Goal: Information Seeking & Learning: Learn about a topic

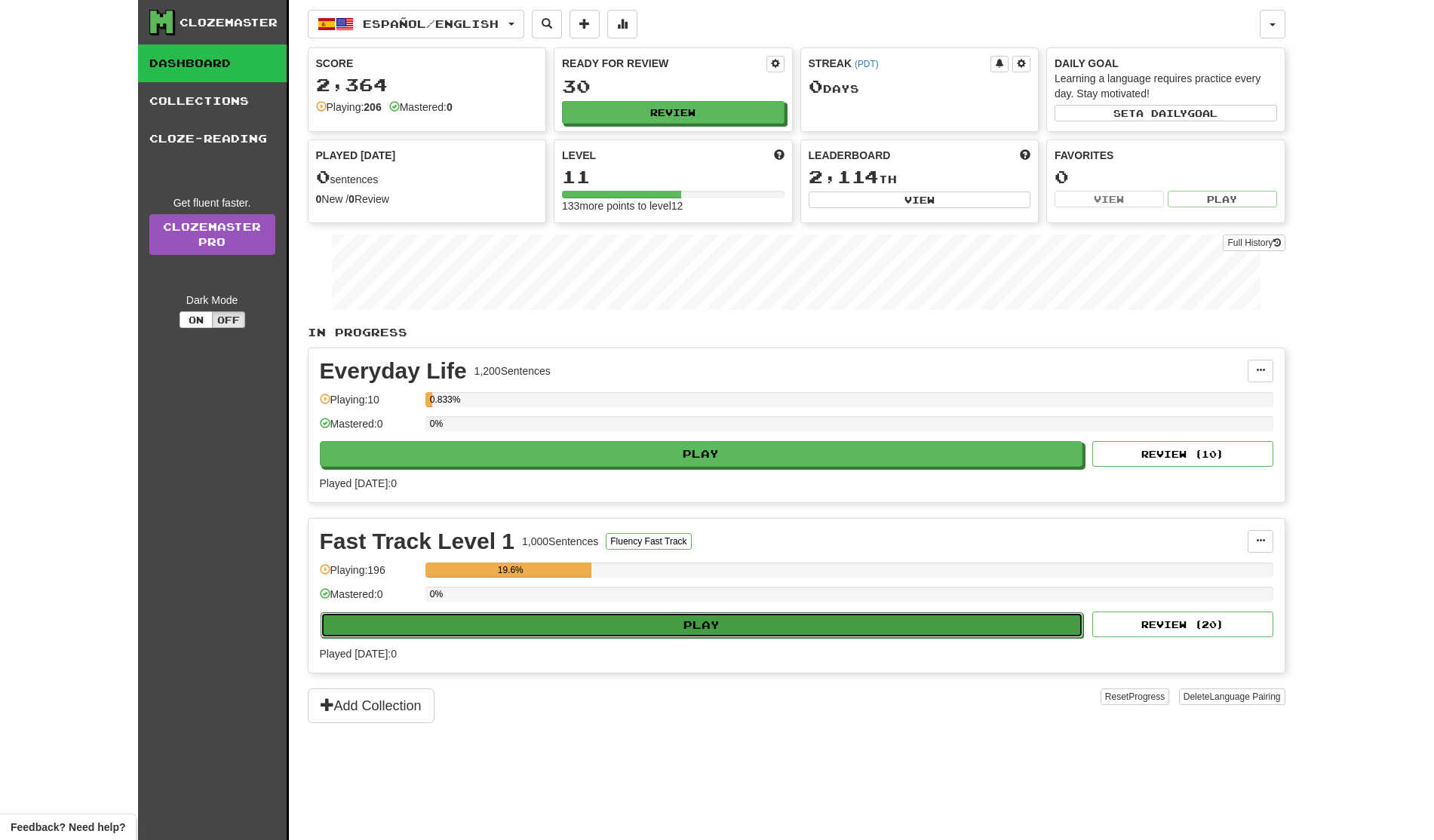
click at [923, 619] on button "Play" at bounding box center [702, 625] width 763 height 26
select select "**"
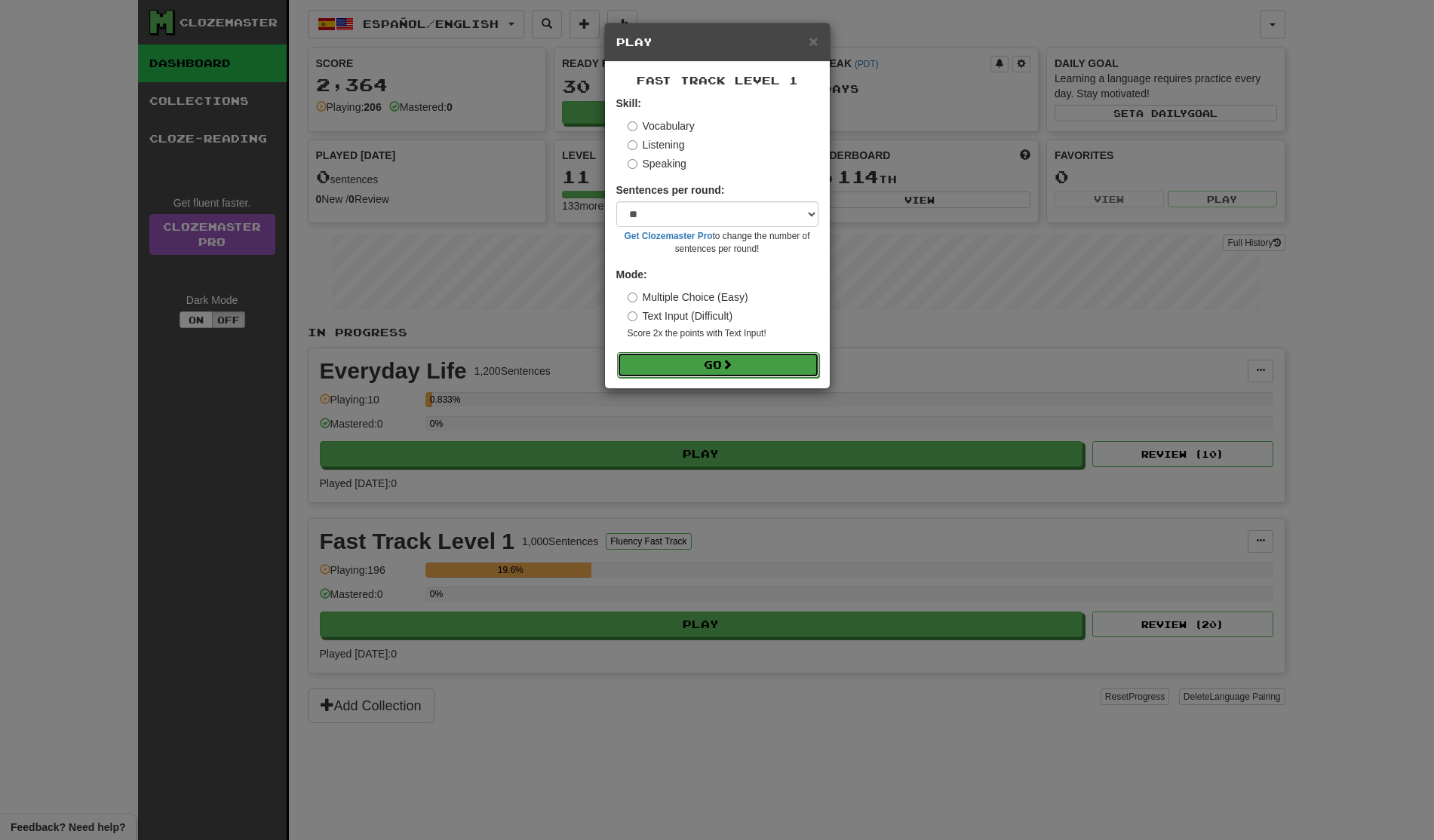
click at [747, 362] on button "Go" at bounding box center [718, 365] width 202 height 26
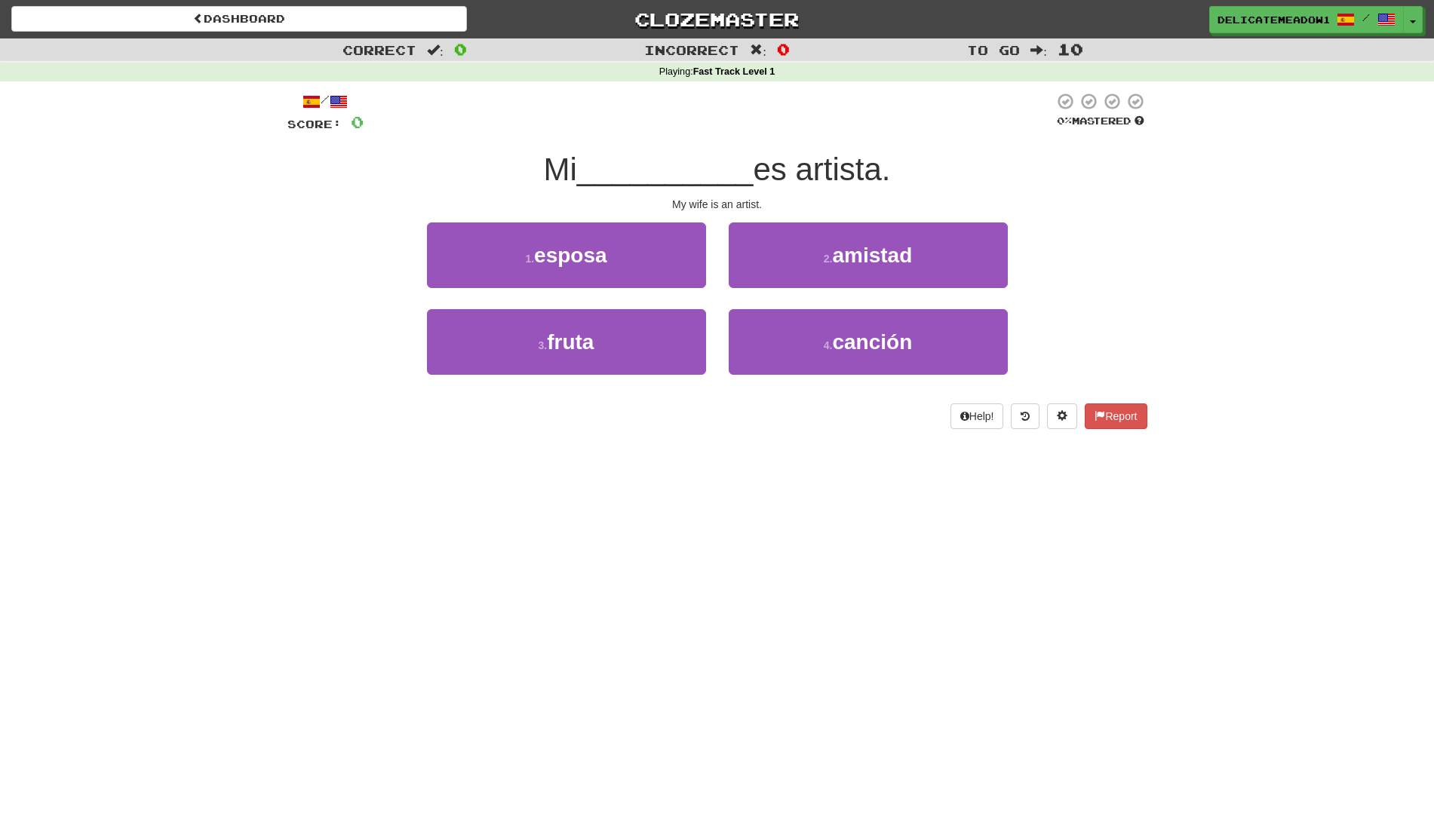
click at [657, 209] on div "My wife is an artist." at bounding box center [717, 204] width 860 height 15
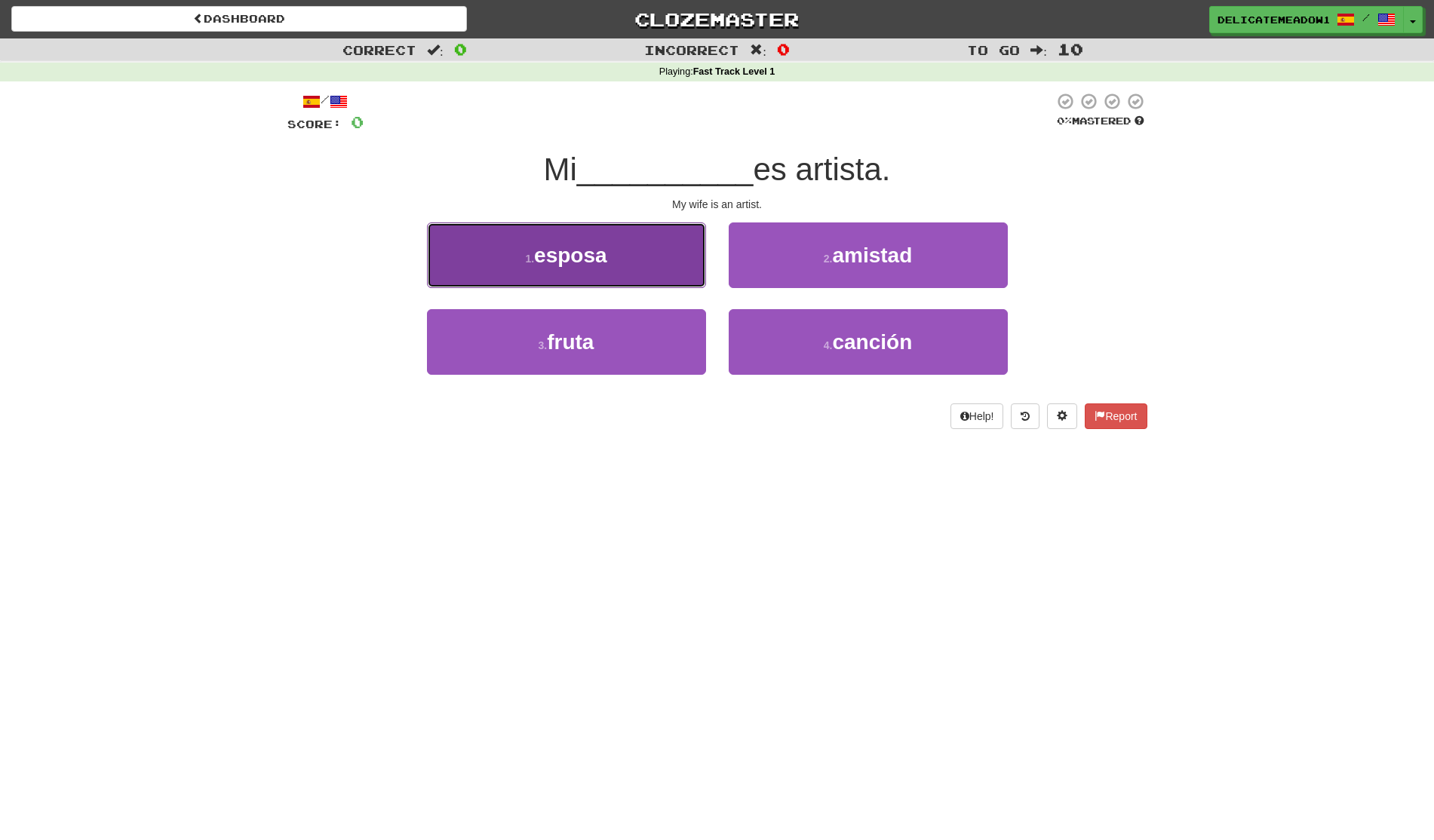
click at [639, 234] on button "1 . esposa" at bounding box center [567, 255] width 279 height 65
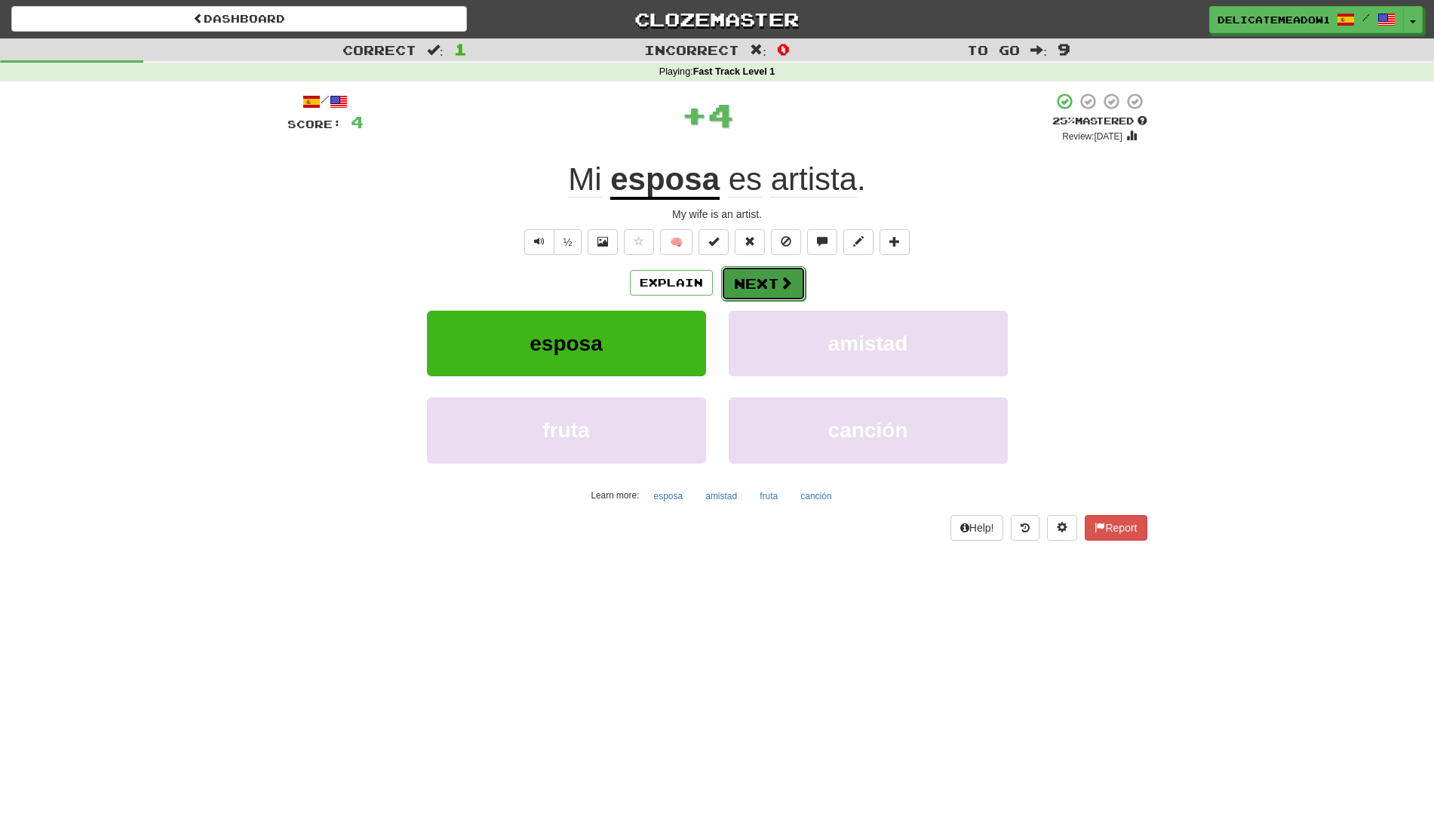
click at [780, 276] on span at bounding box center [786, 282] width 13 height 13
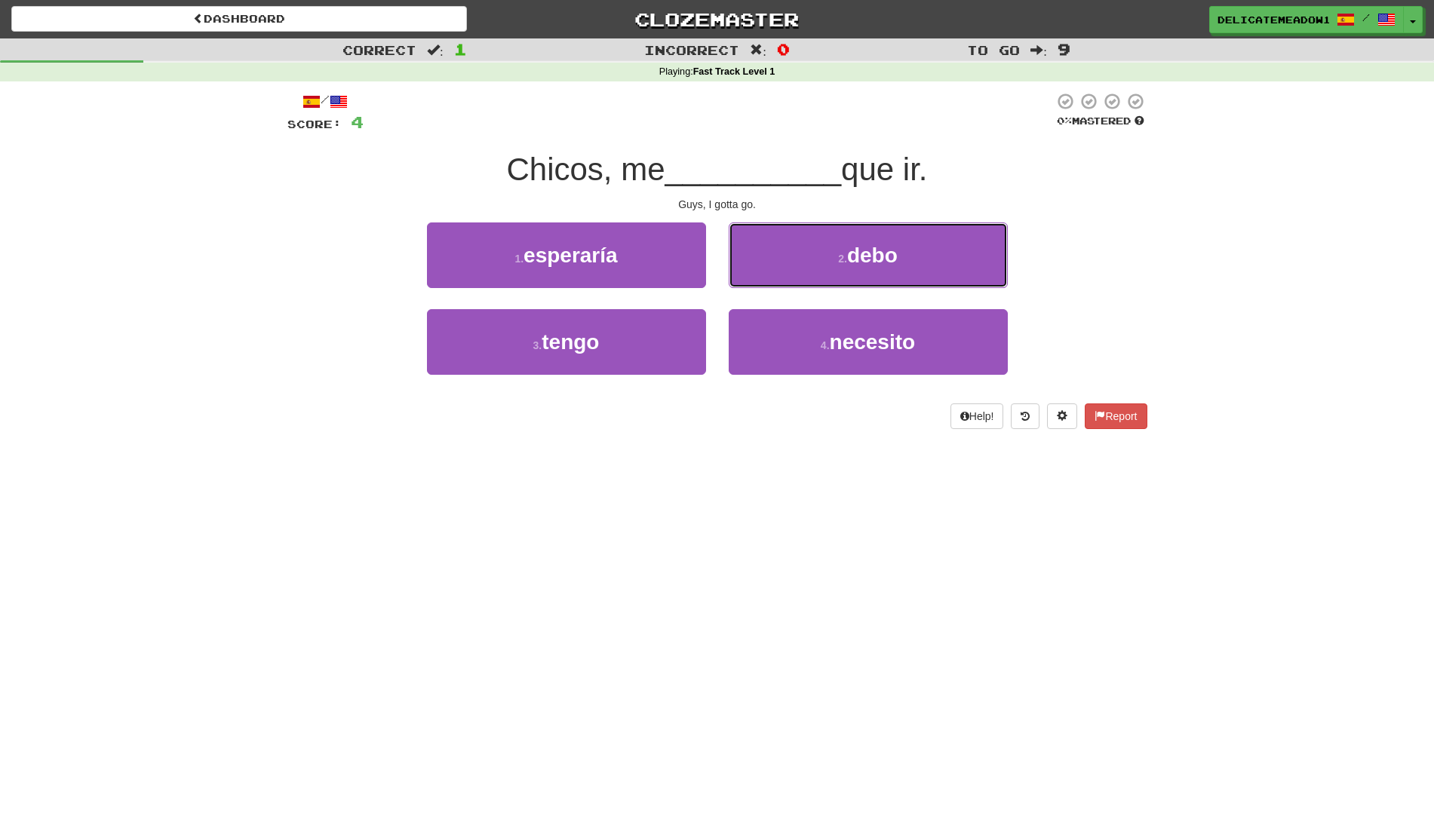
click at [780, 275] on button "2 . debo" at bounding box center [868, 255] width 279 height 65
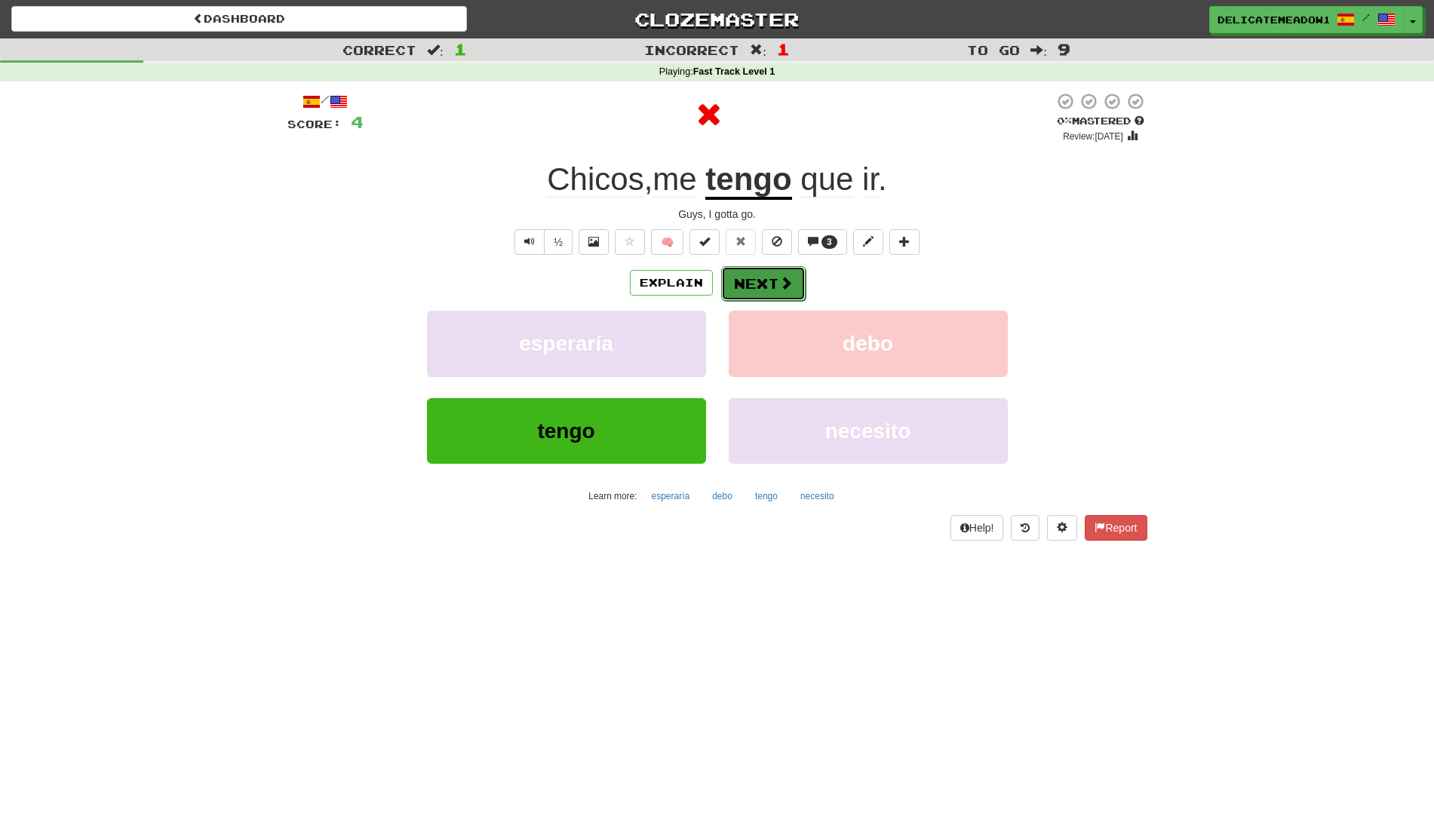
click at [780, 285] on span at bounding box center [786, 282] width 13 height 13
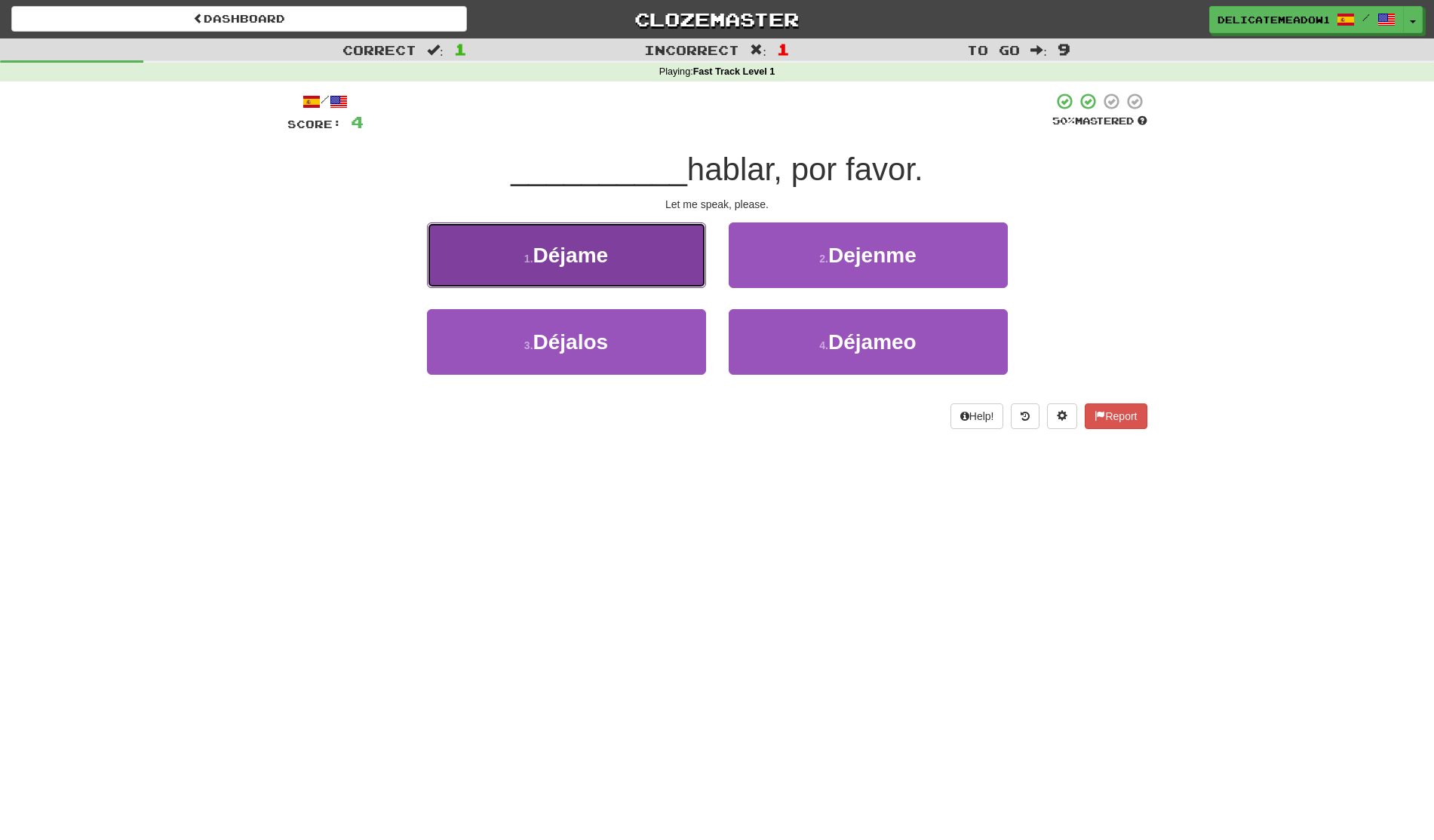
click at [650, 275] on button "1 . [GEOGRAPHIC_DATA]" at bounding box center [567, 255] width 279 height 65
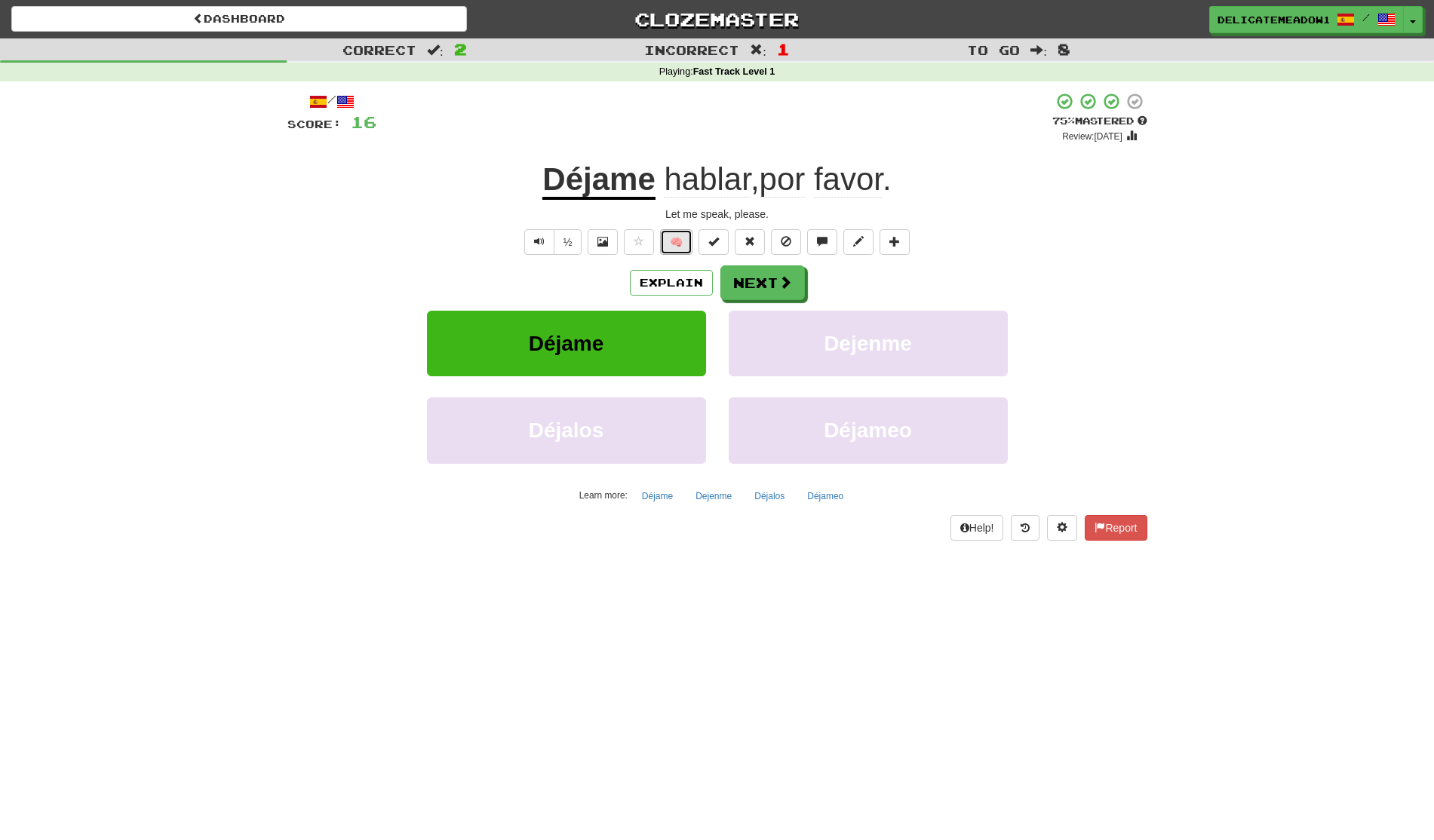
click at [675, 247] on button "🧠" at bounding box center [676, 242] width 32 height 26
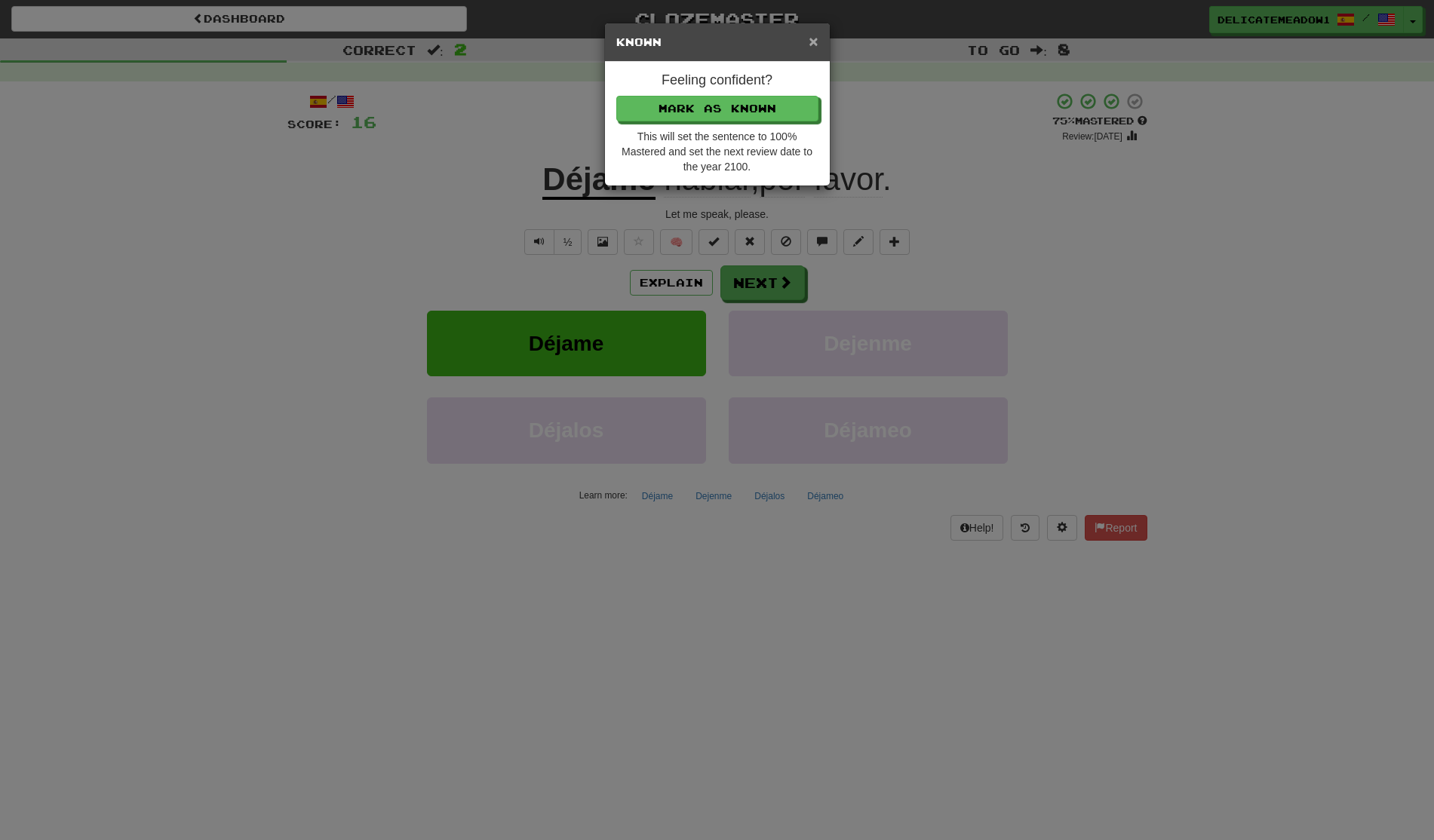
click at [816, 44] on span "×" at bounding box center [813, 41] width 9 height 17
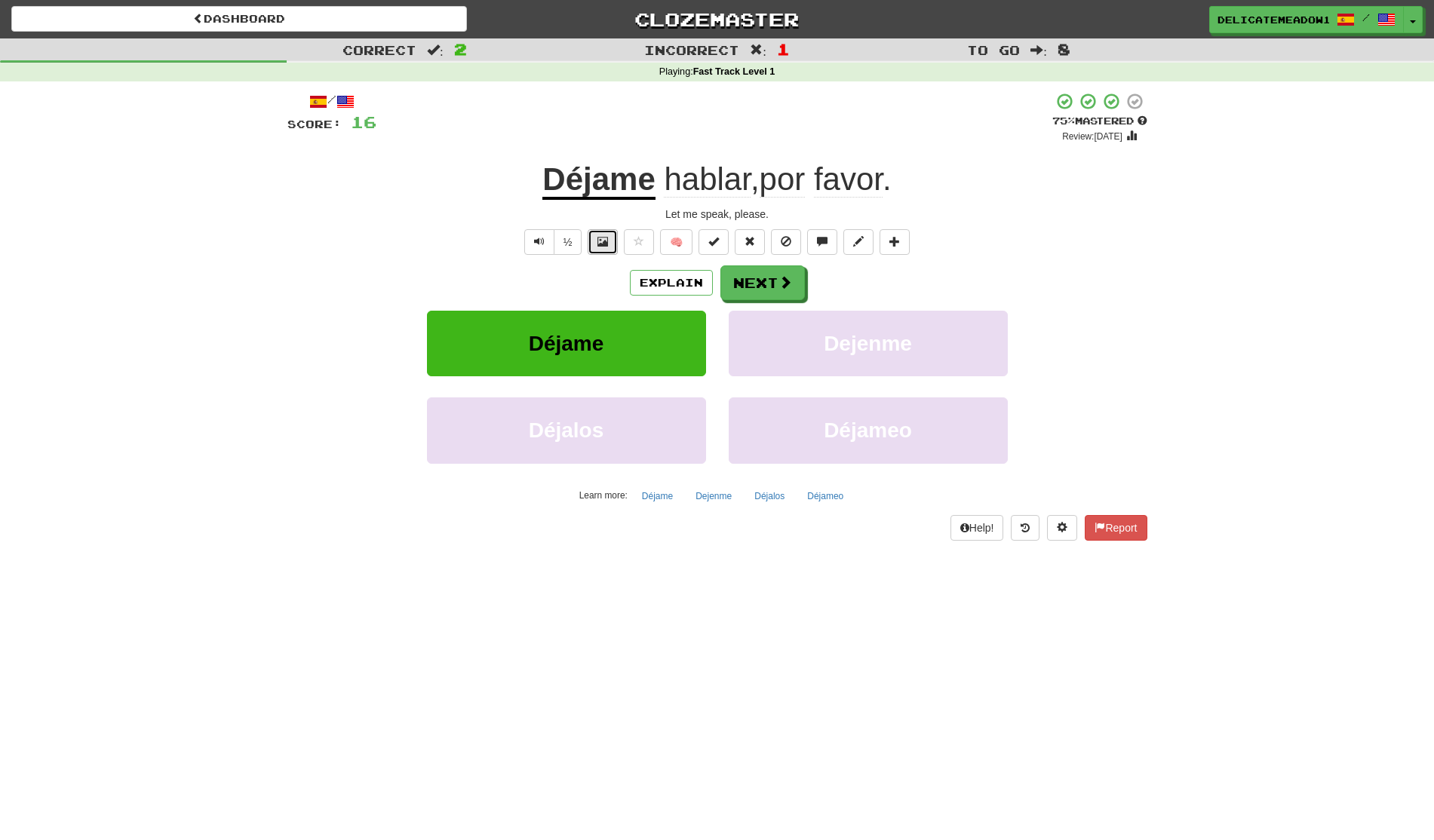
click at [604, 250] on button at bounding box center [602, 242] width 30 height 26
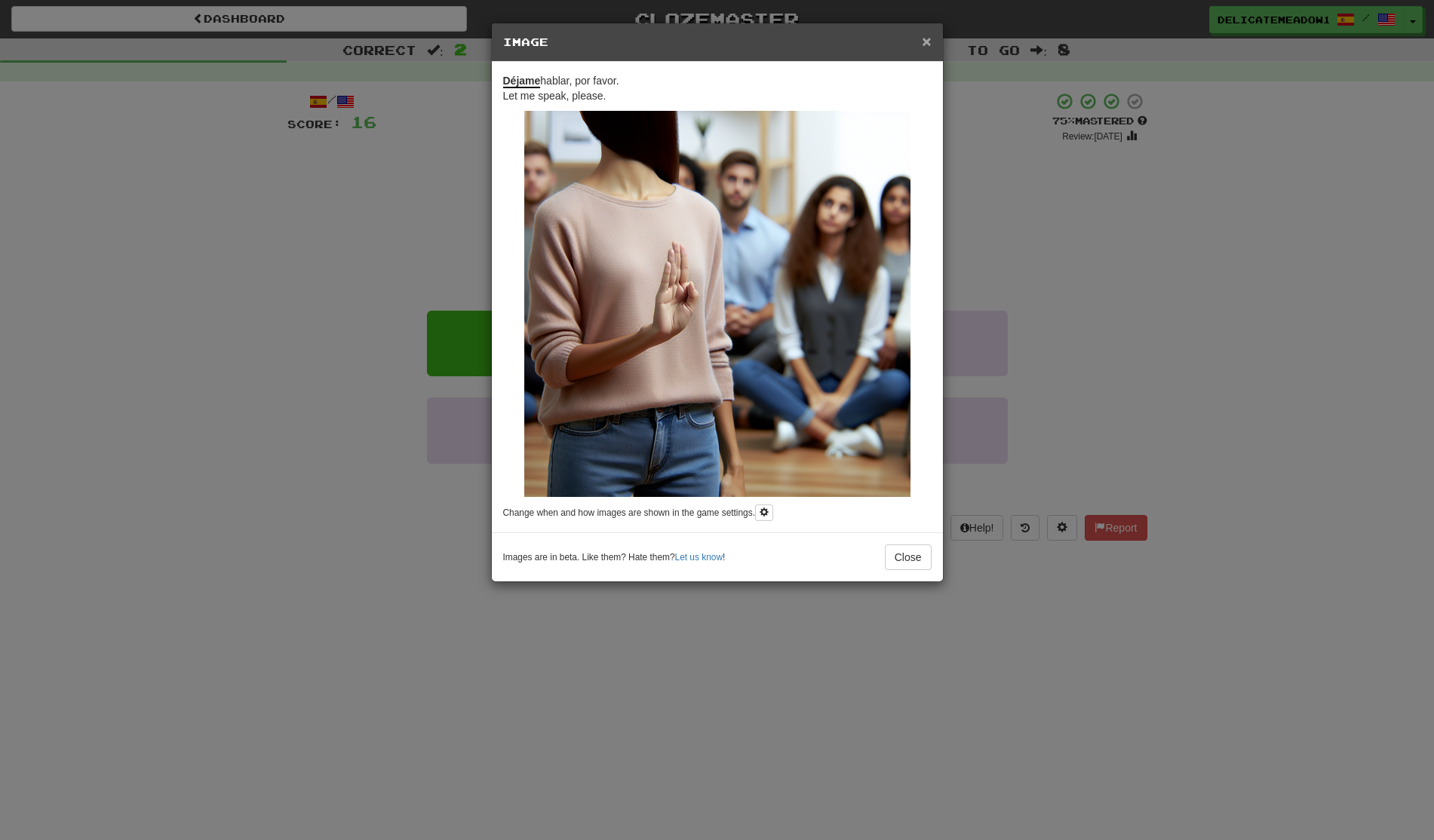
click at [929, 42] on span "×" at bounding box center [926, 41] width 9 height 17
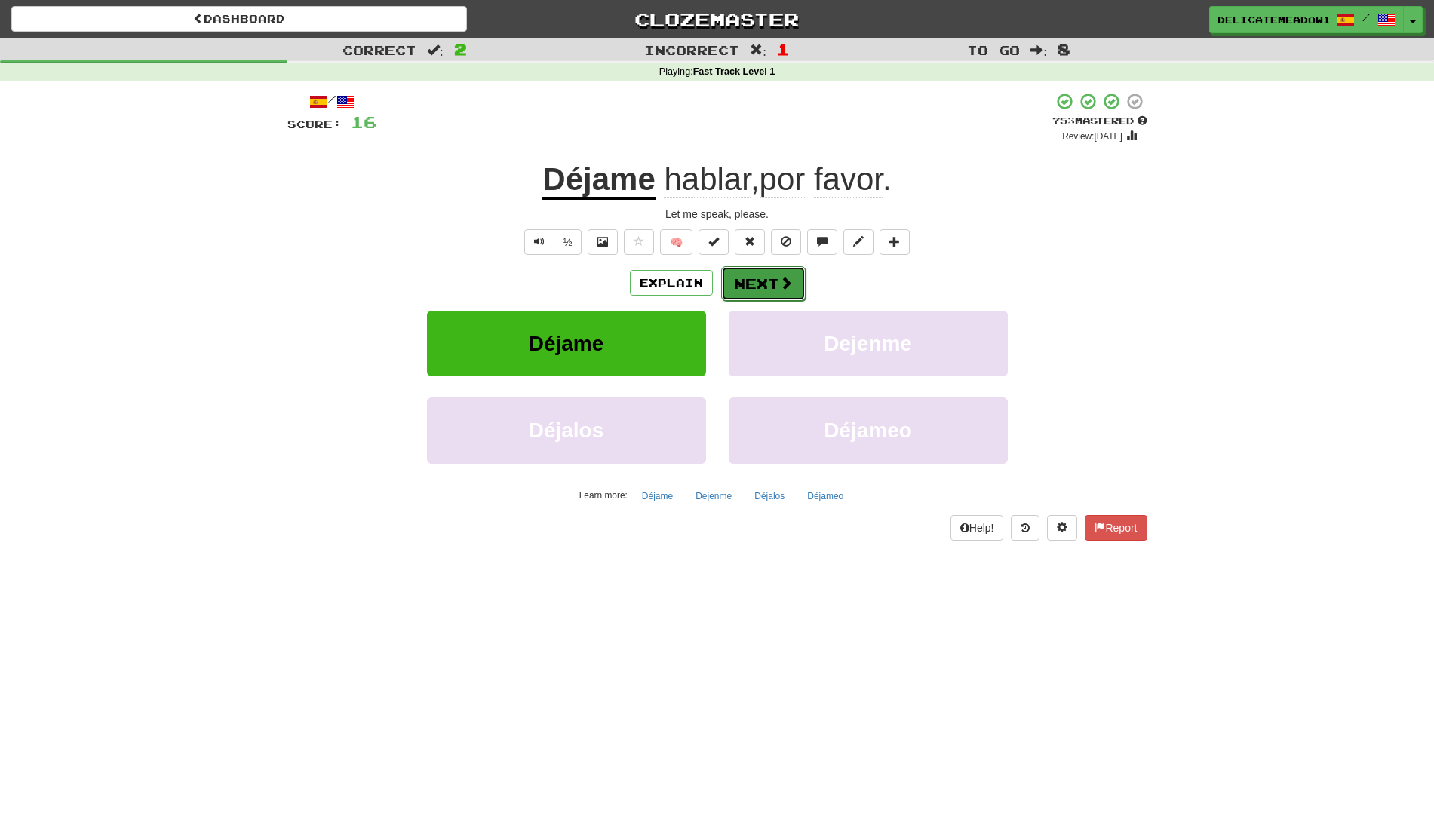
click at [786, 287] on span at bounding box center [786, 282] width 13 height 13
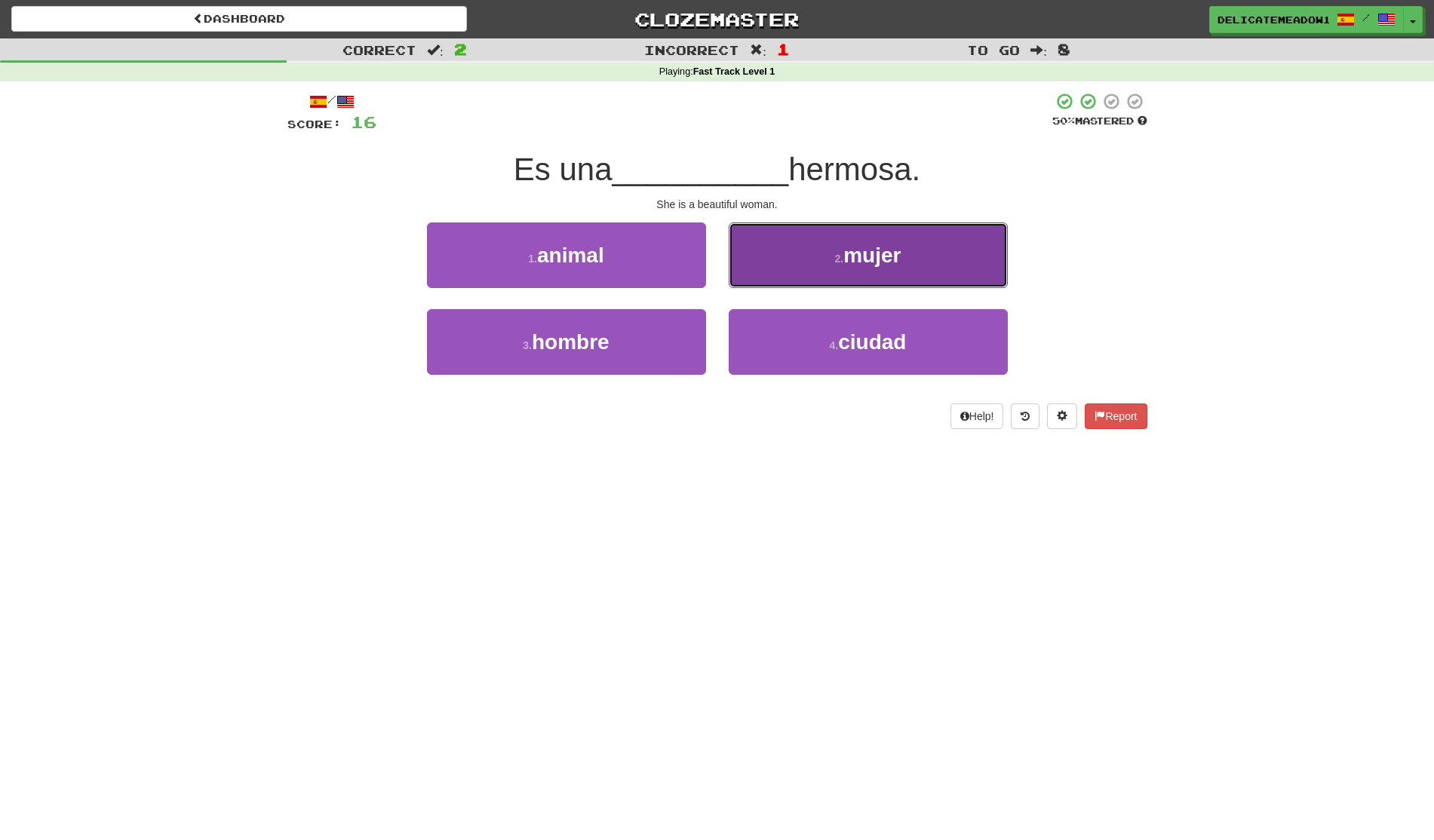
click at [827, 271] on button "2 . mujer" at bounding box center [868, 255] width 279 height 65
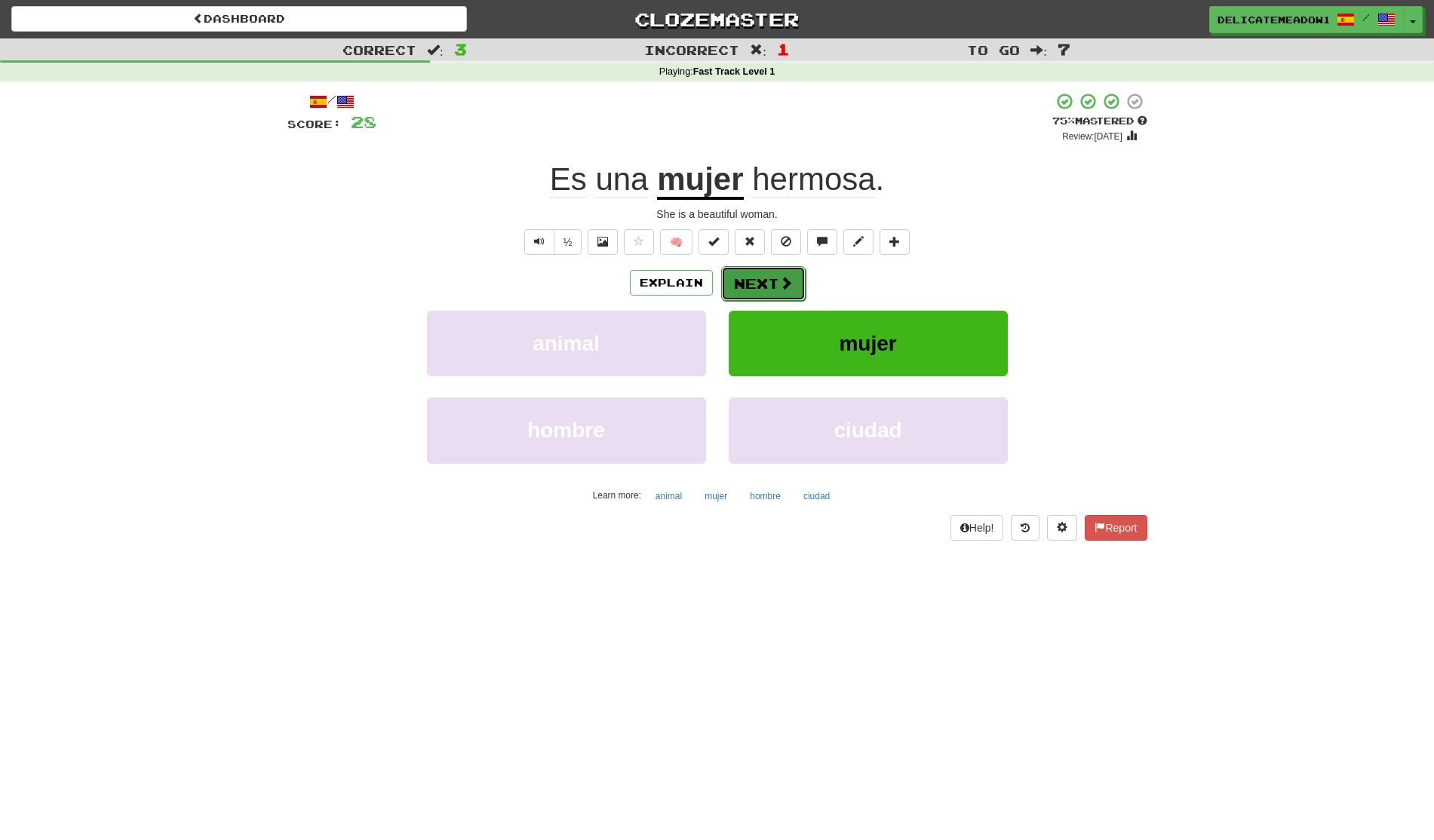
click at [775, 299] on button "Next" at bounding box center [763, 284] width 84 height 35
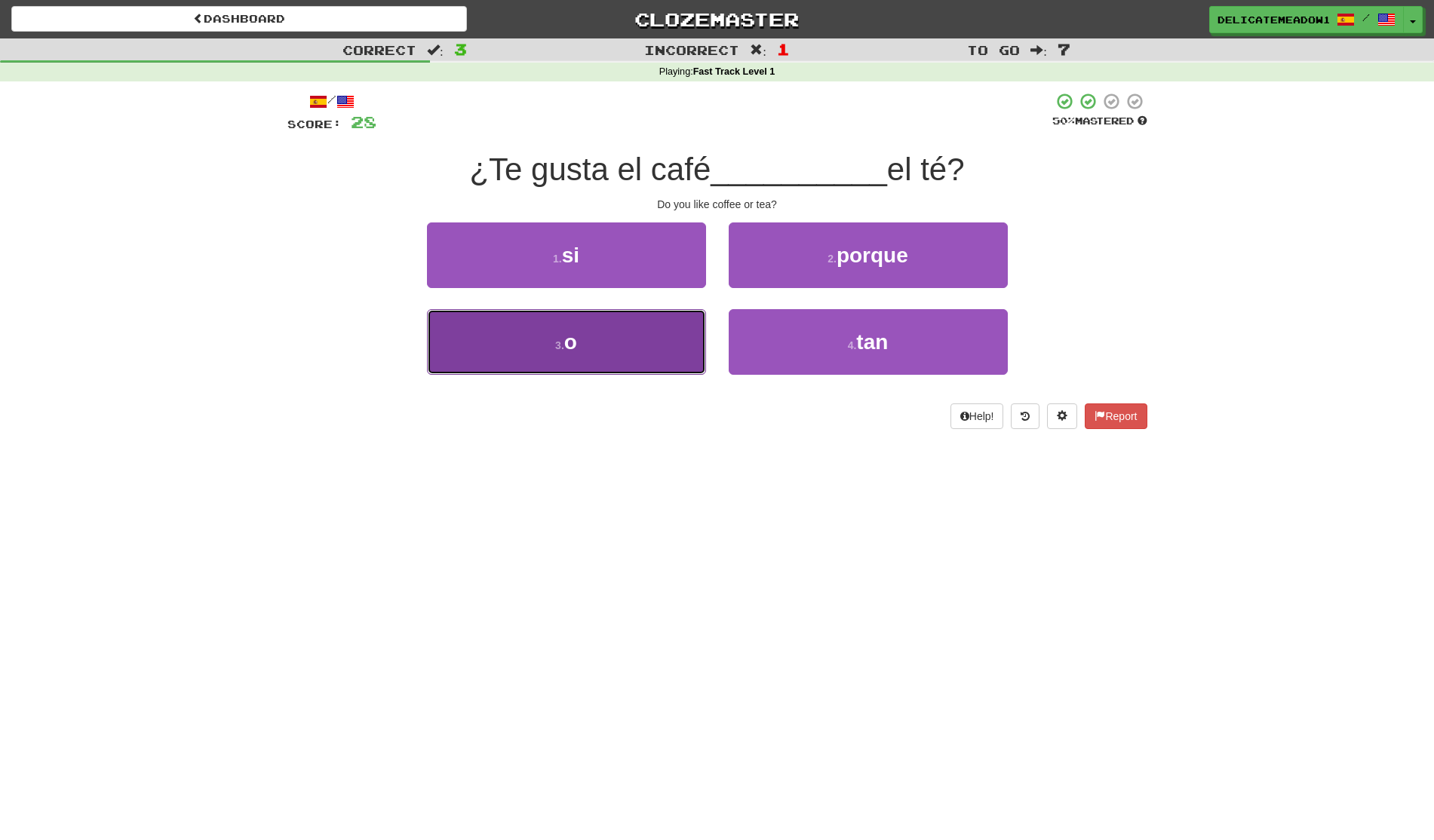
click at [622, 358] on button "3 . o" at bounding box center [567, 341] width 279 height 65
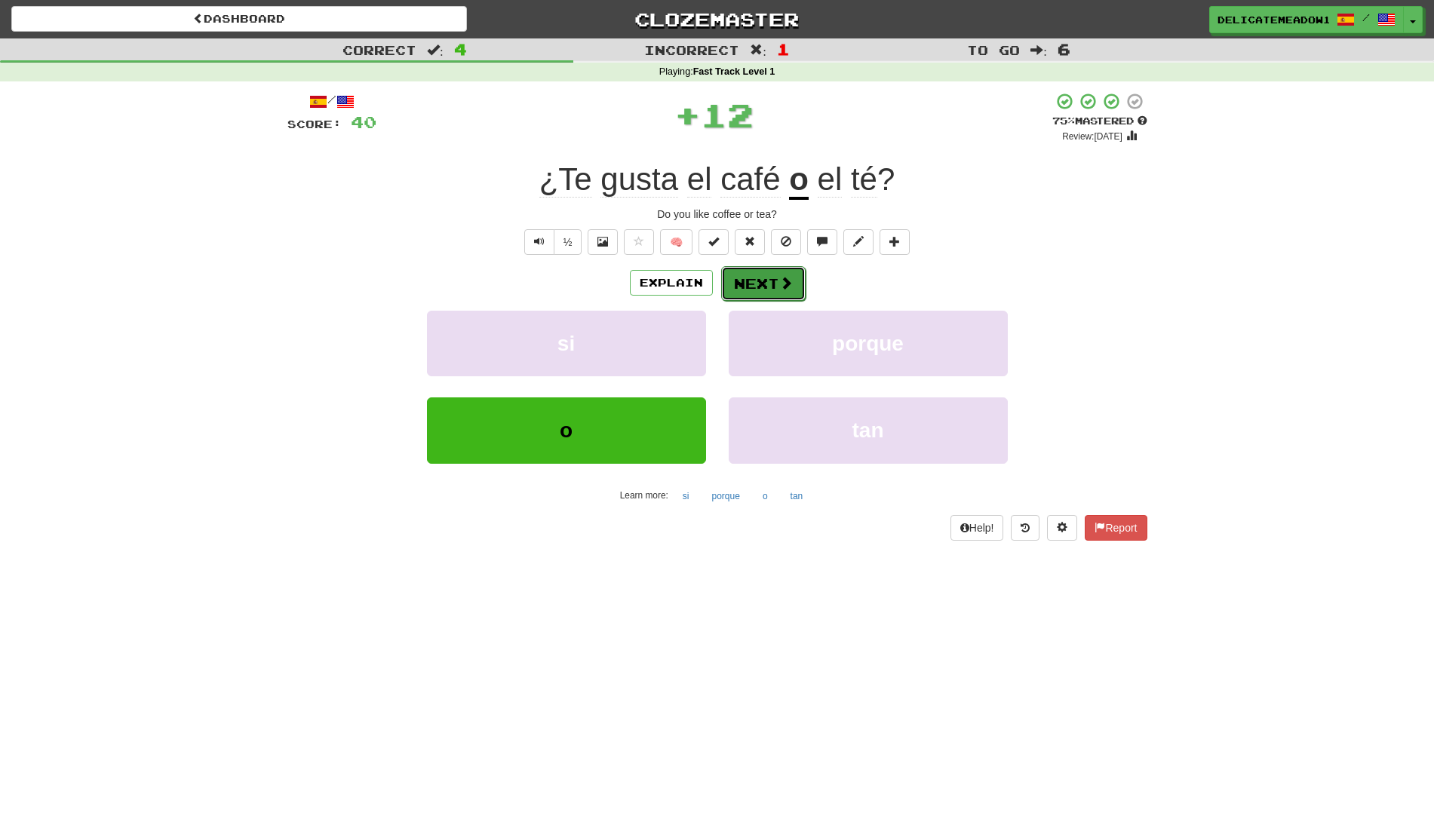
click at [758, 289] on button "Next" at bounding box center [763, 284] width 84 height 35
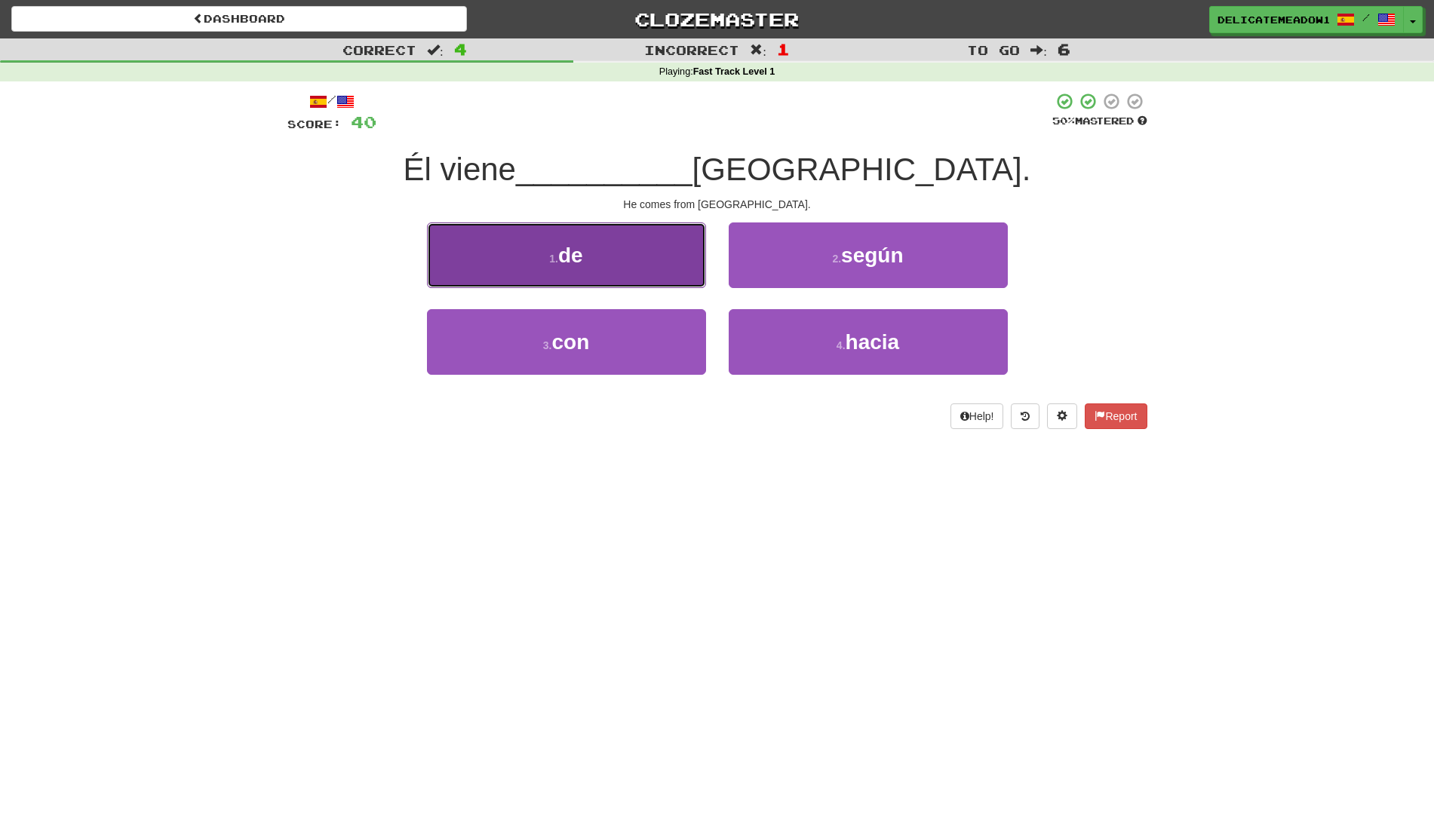
click at [651, 255] on button "1 . de" at bounding box center [567, 255] width 279 height 65
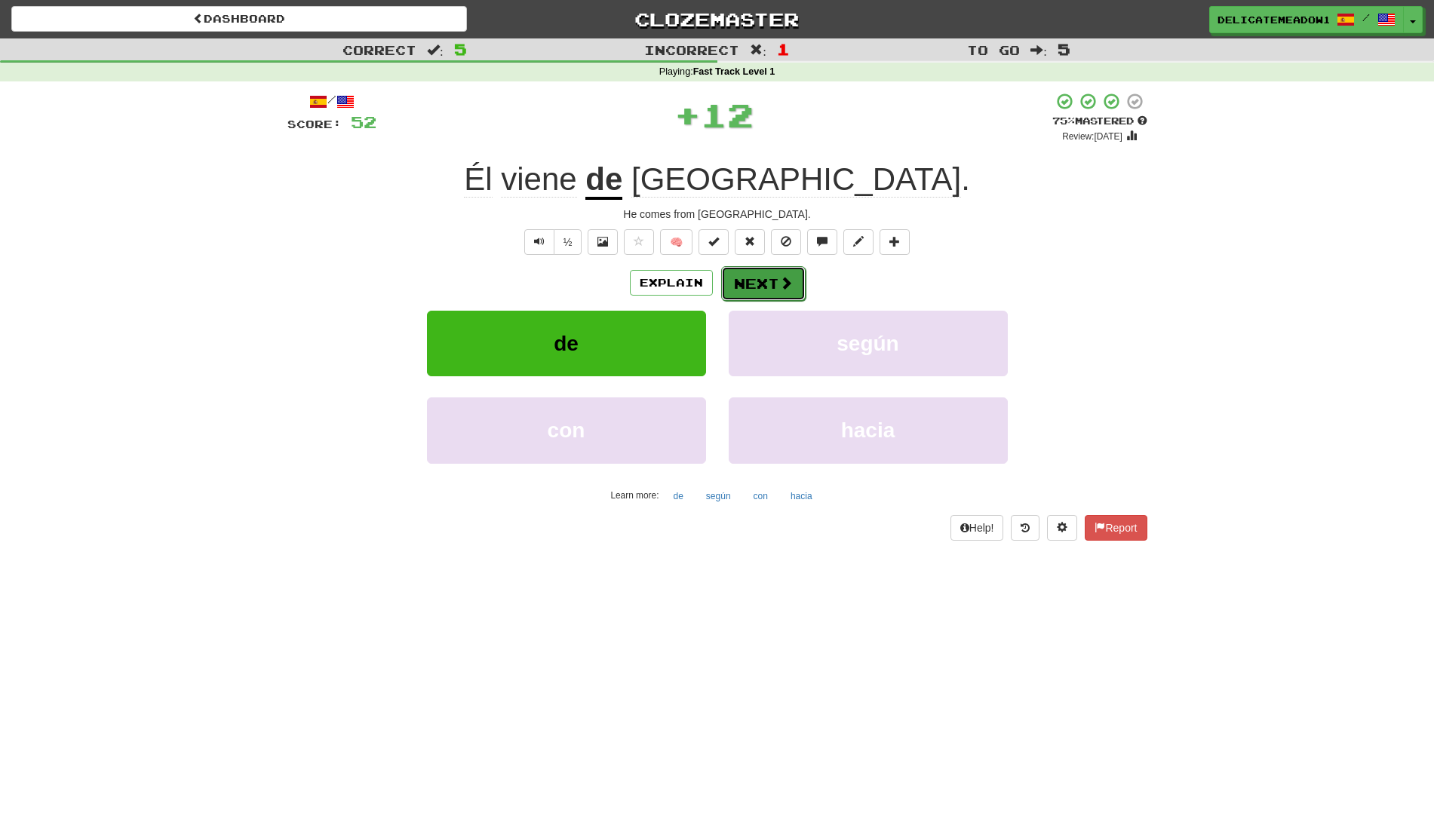
click at [775, 280] on button "Next" at bounding box center [763, 284] width 84 height 35
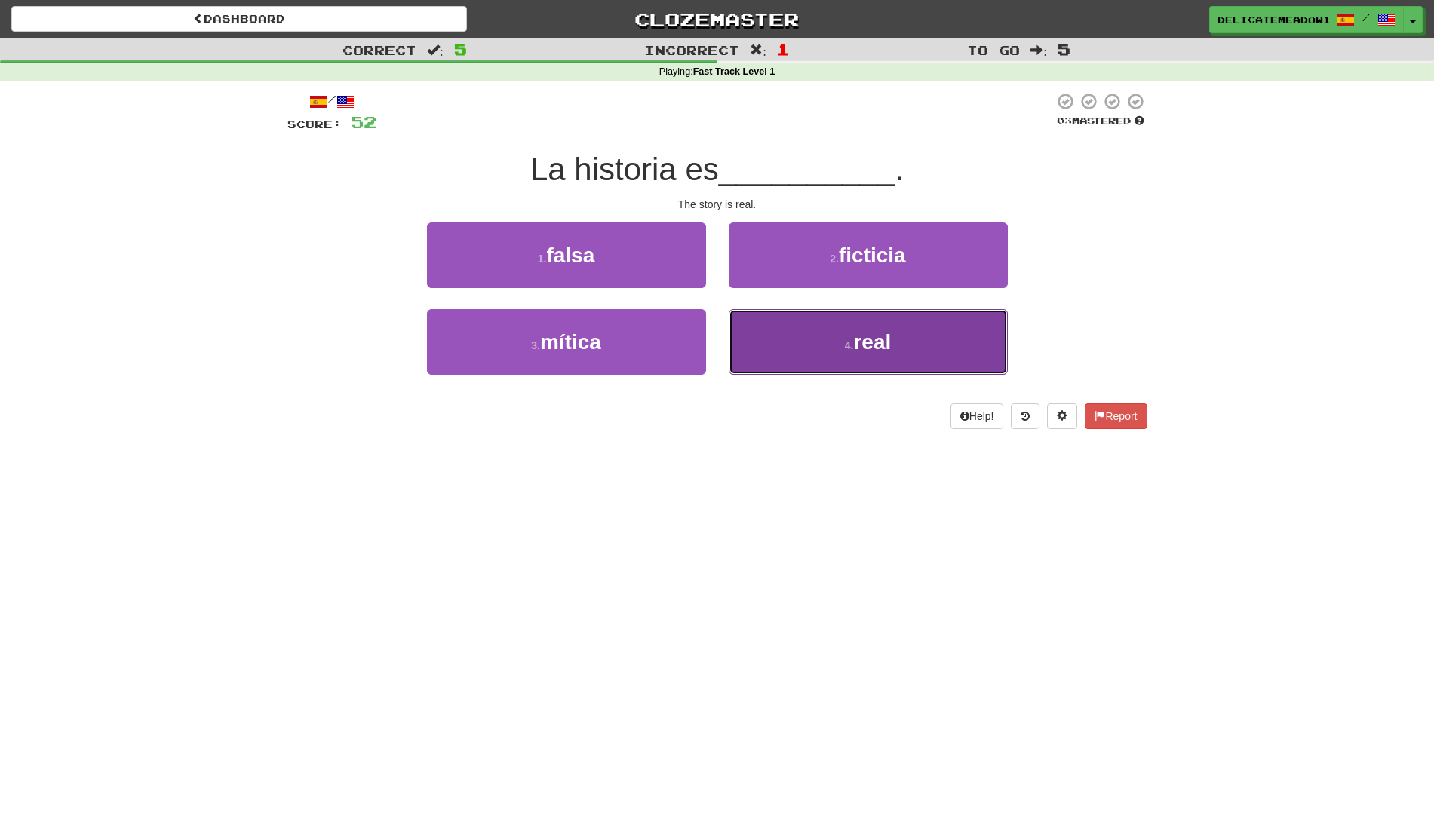
click at [831, 359] on button "4 . real" at bounding box center [868, 341] width 279 height 65
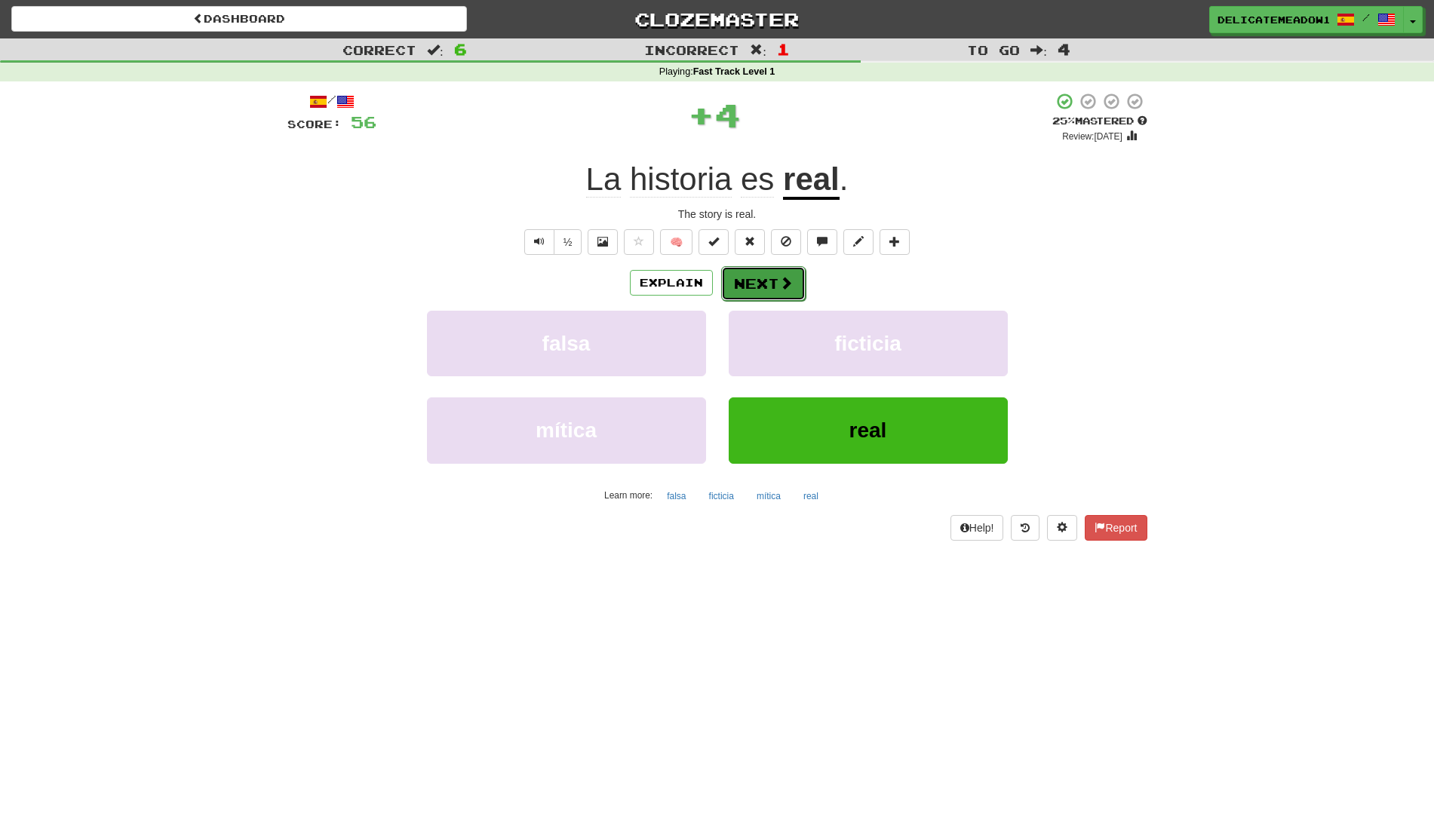
click at [781, 279] on span at bounding box center [786, 282] width 13 height 13
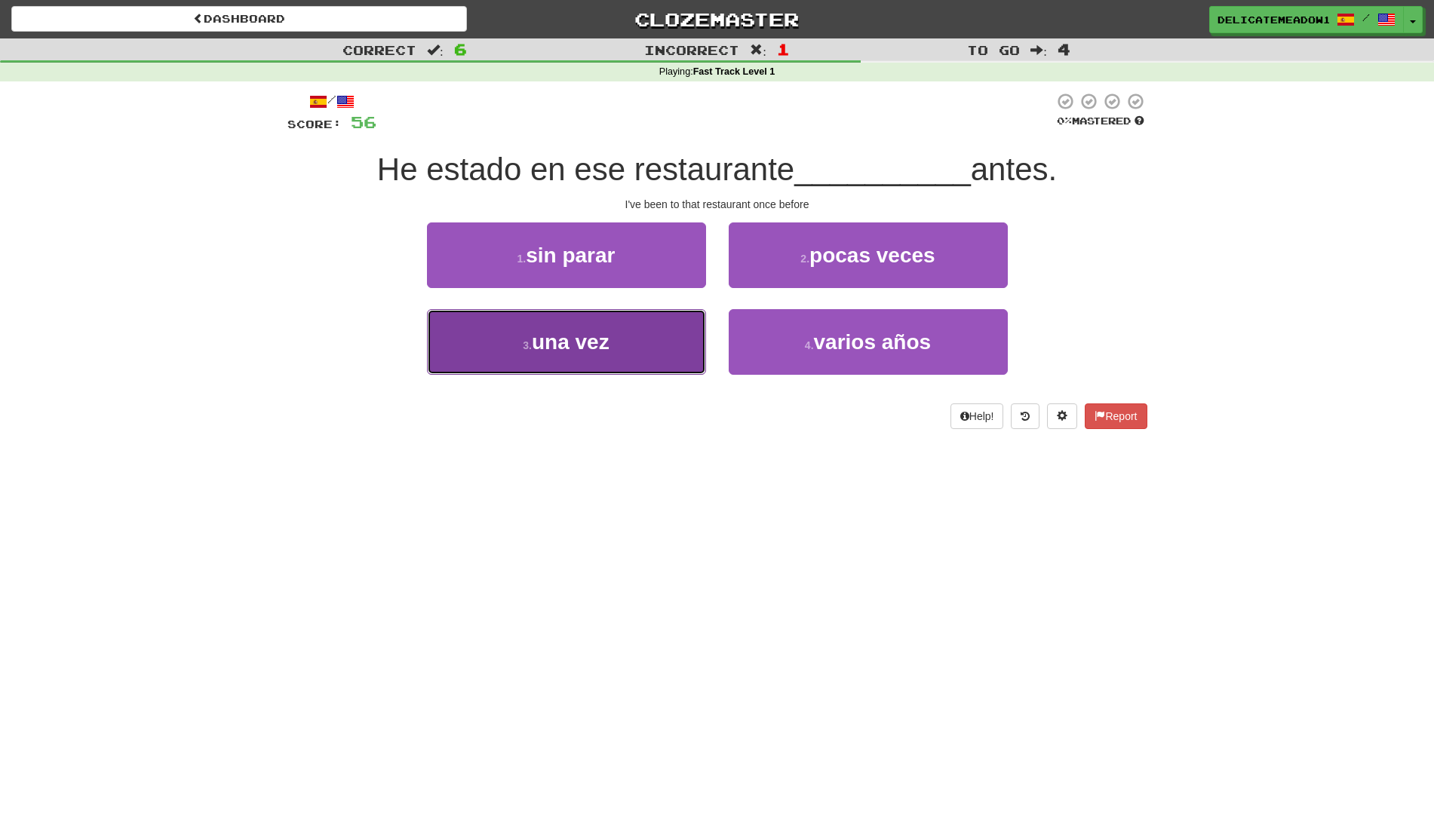
click at [639, 362] on button "3 . una vez" at bounding box center [567, 341] width 279 height 65
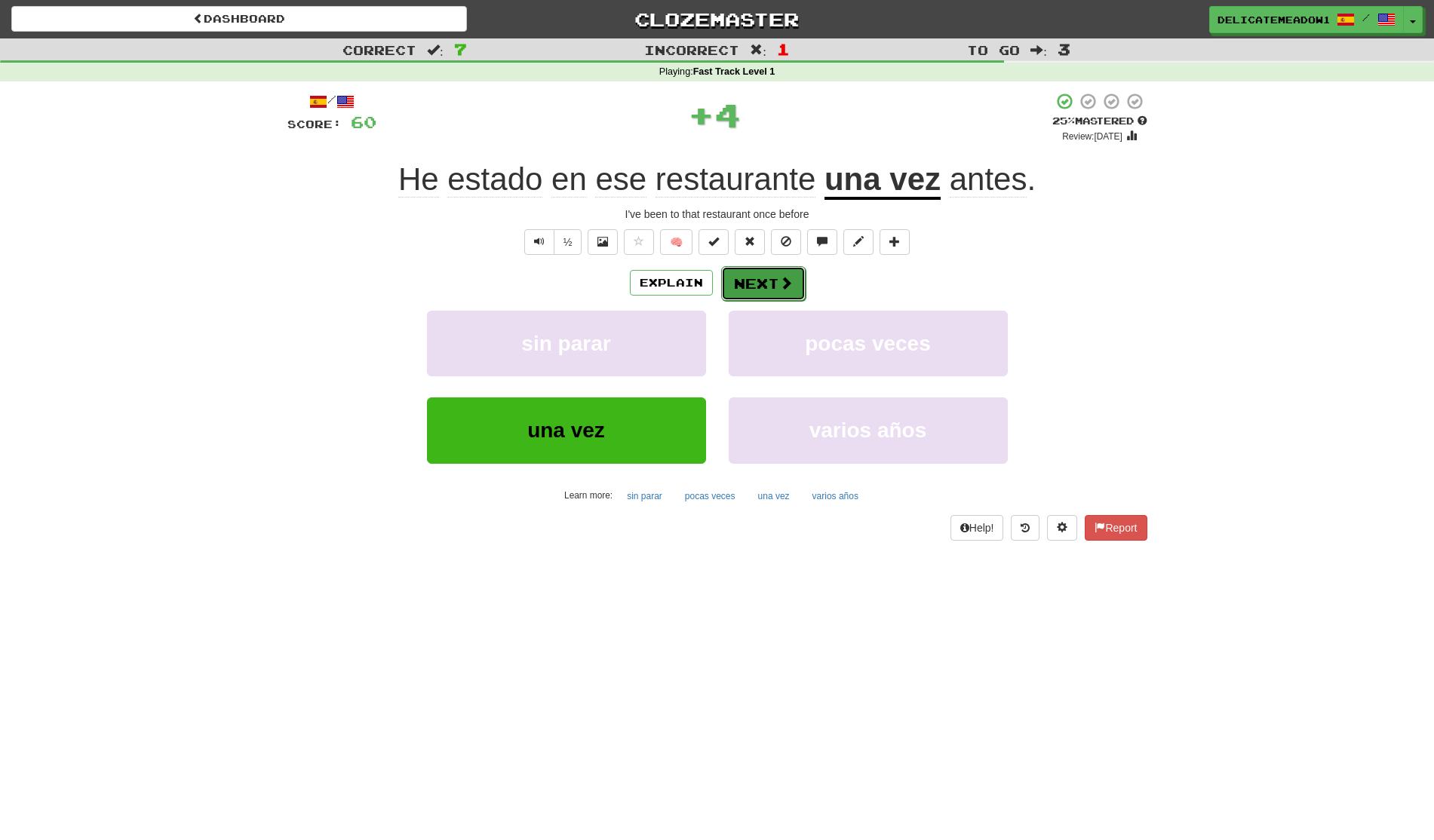
click at [784, 276] on span at bounding box center [786, 282] width 13 height 13
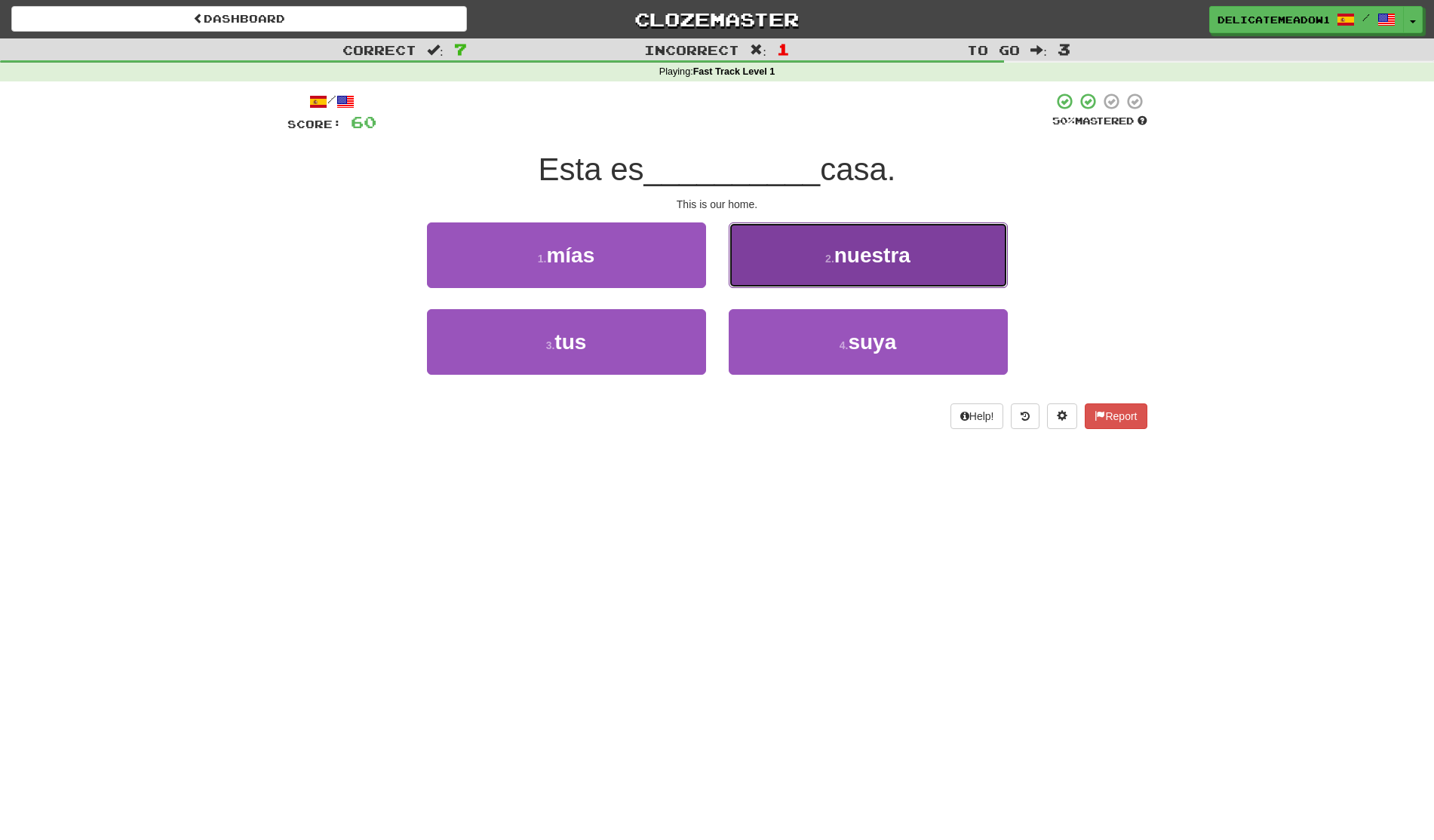
click at [788, 271] on button "2 . nuestra" at bounding box center [868, 255] width 279 height 65
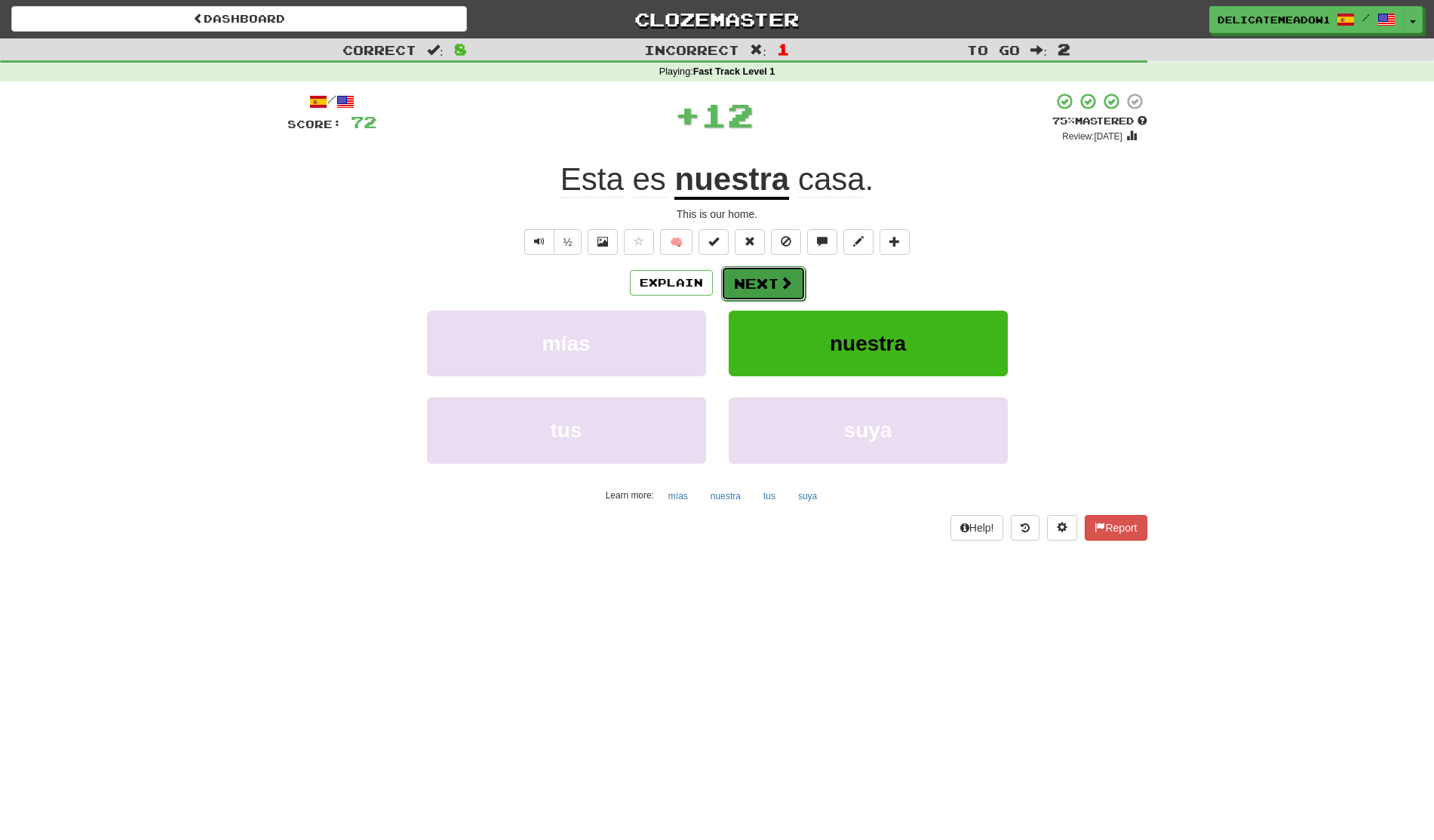
click at [780, 281] on span at bounding box center [786, 282] width 13 height 13
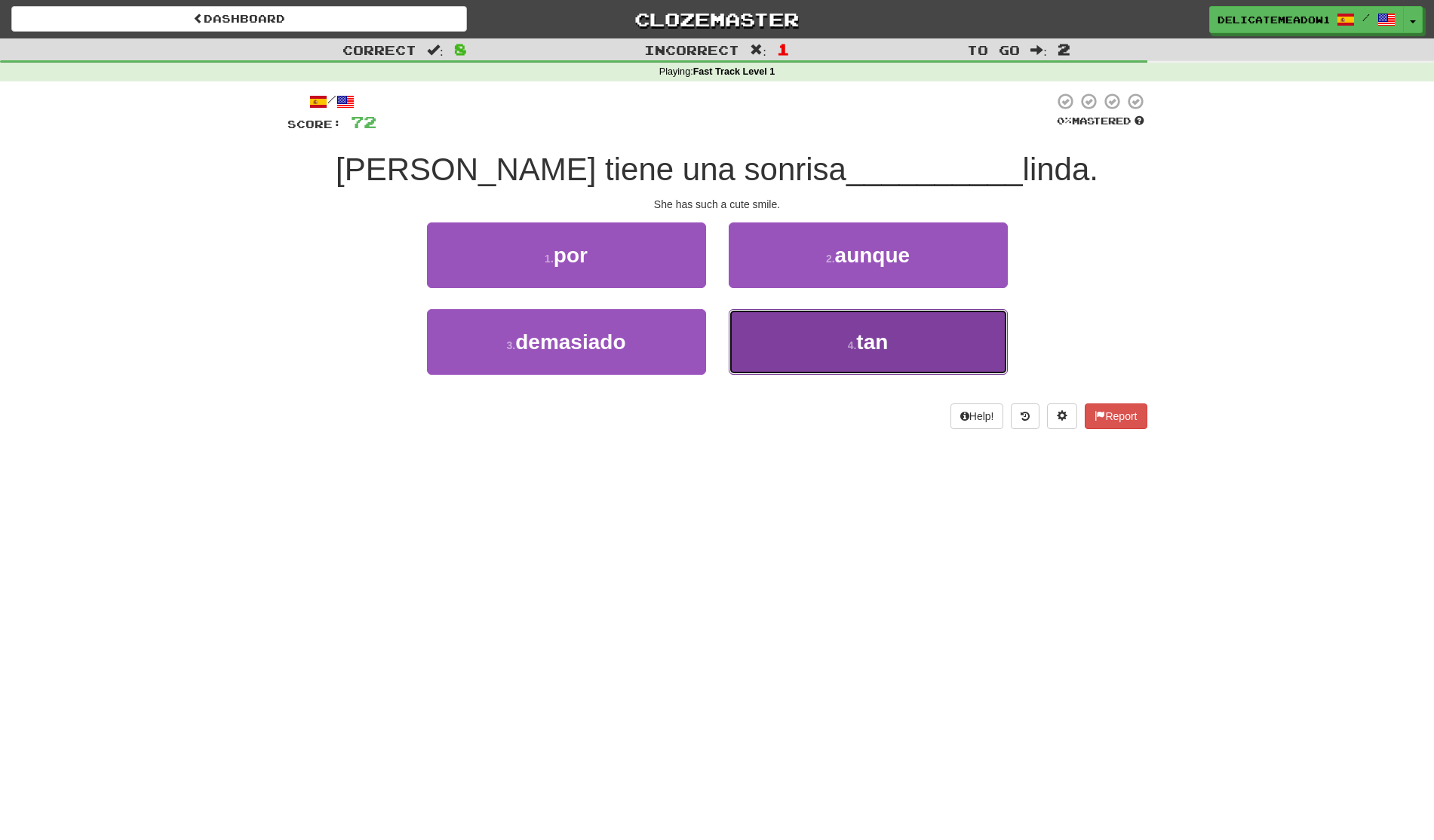
click at [795, 356] on button "4 . tan" at bounding box center [868, 341] width 279 height 65
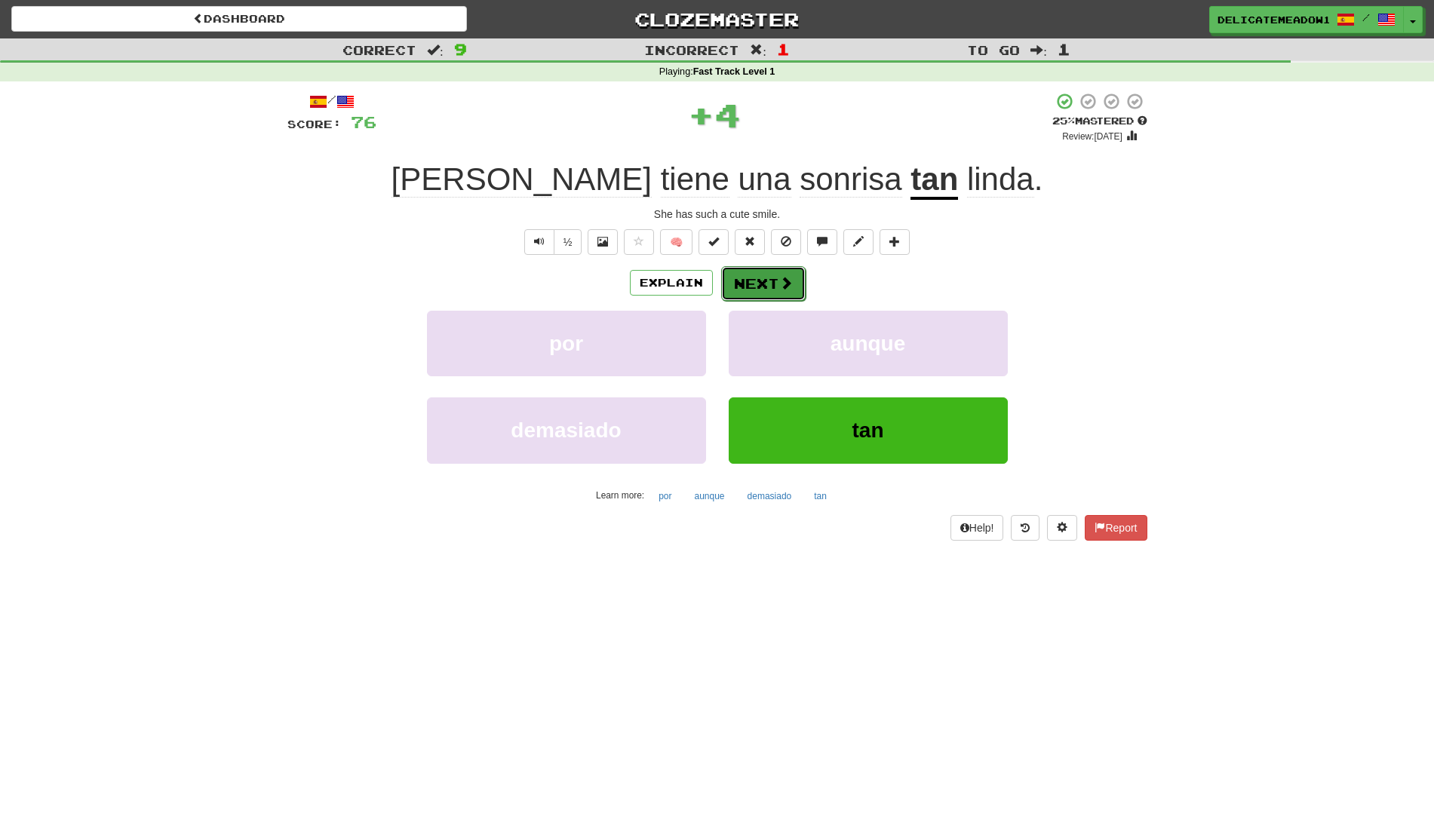
click at [789, 276] on span at bounding box center [786, 282] width 13 height 13
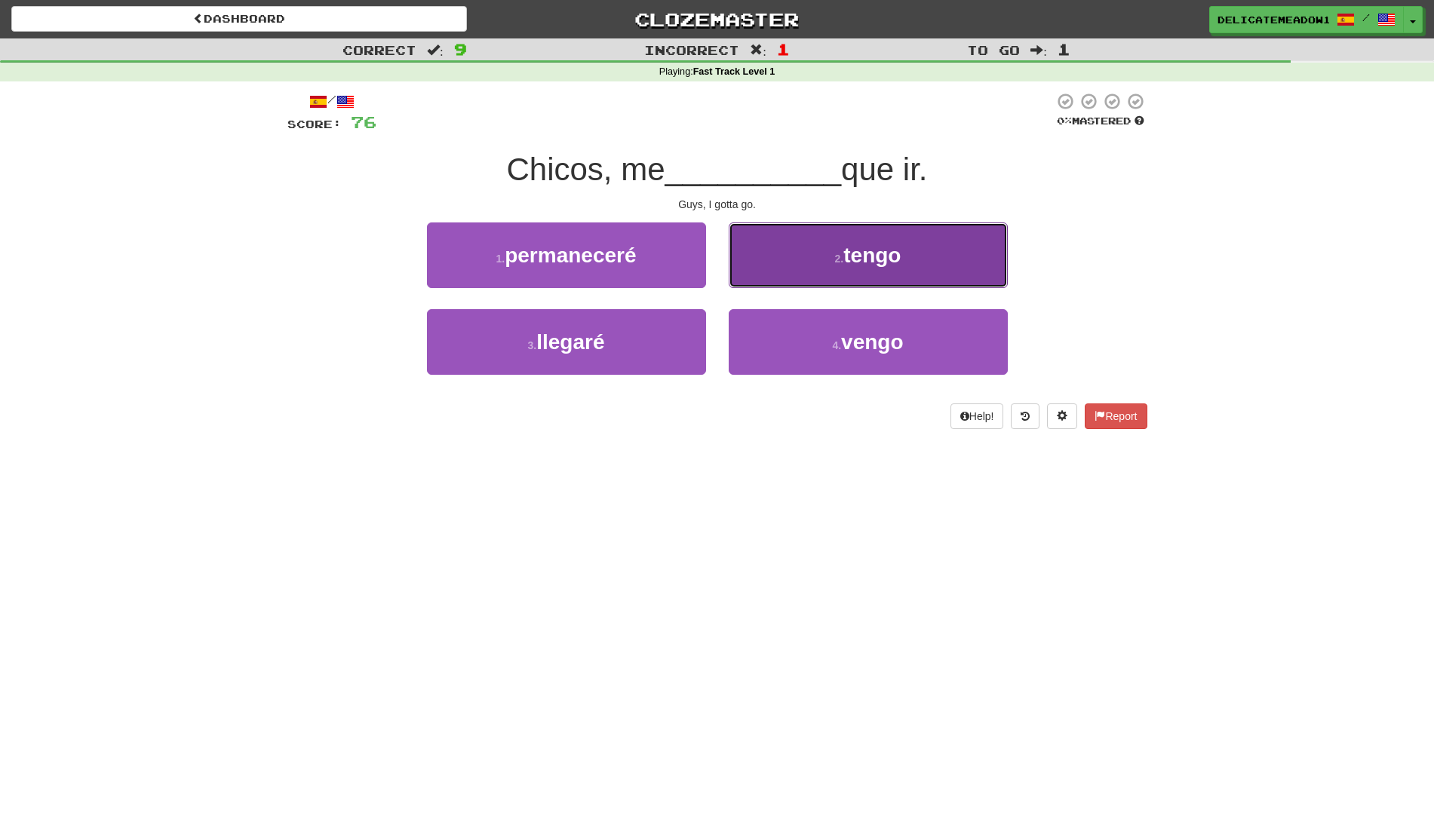
click at [788, 277] on button "2 . tengo" at bounding box center [868, 255] width 279 height 65
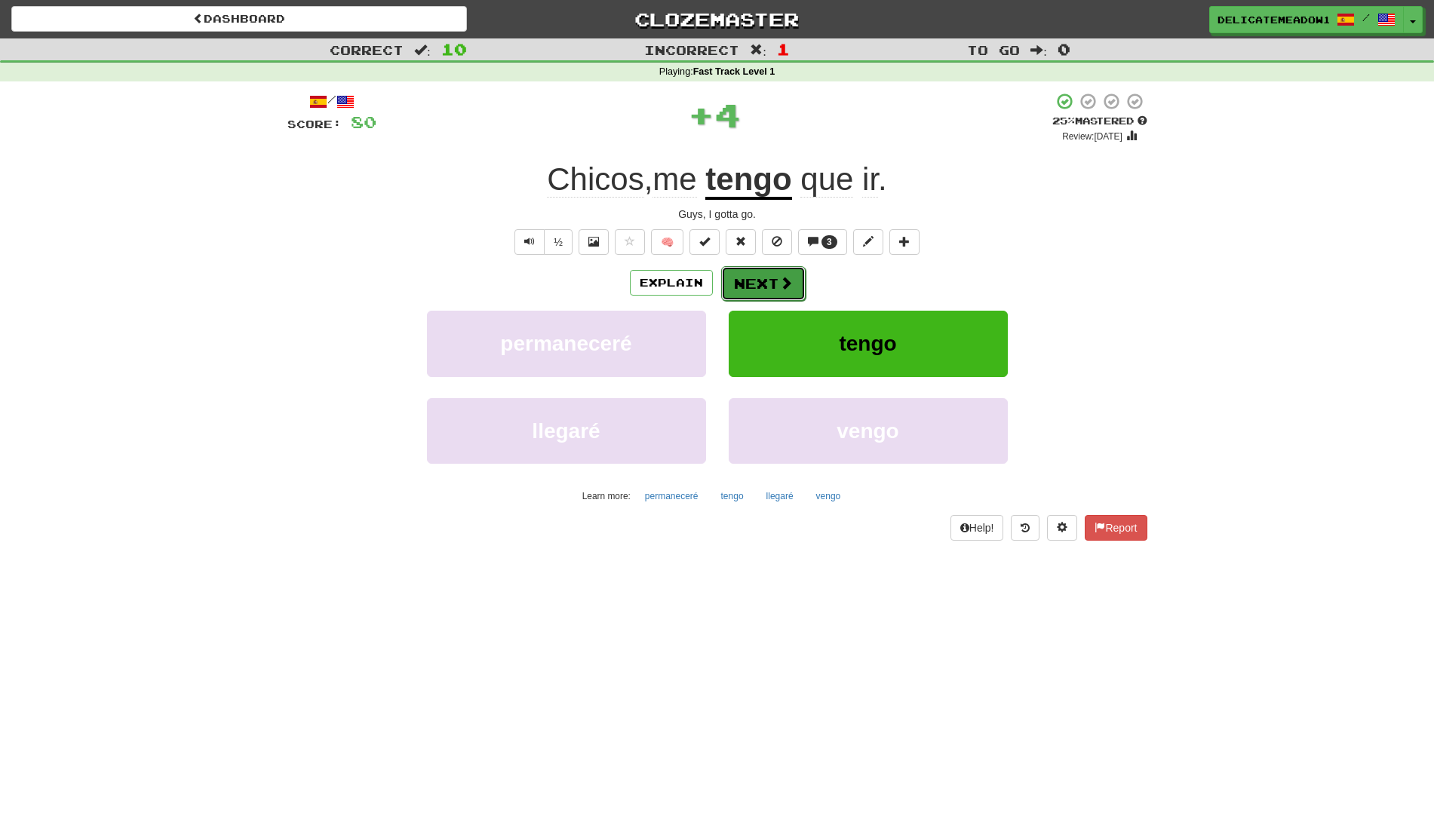
click at [781, 284] on span at bounding box center [786, 282] width 13 height 13
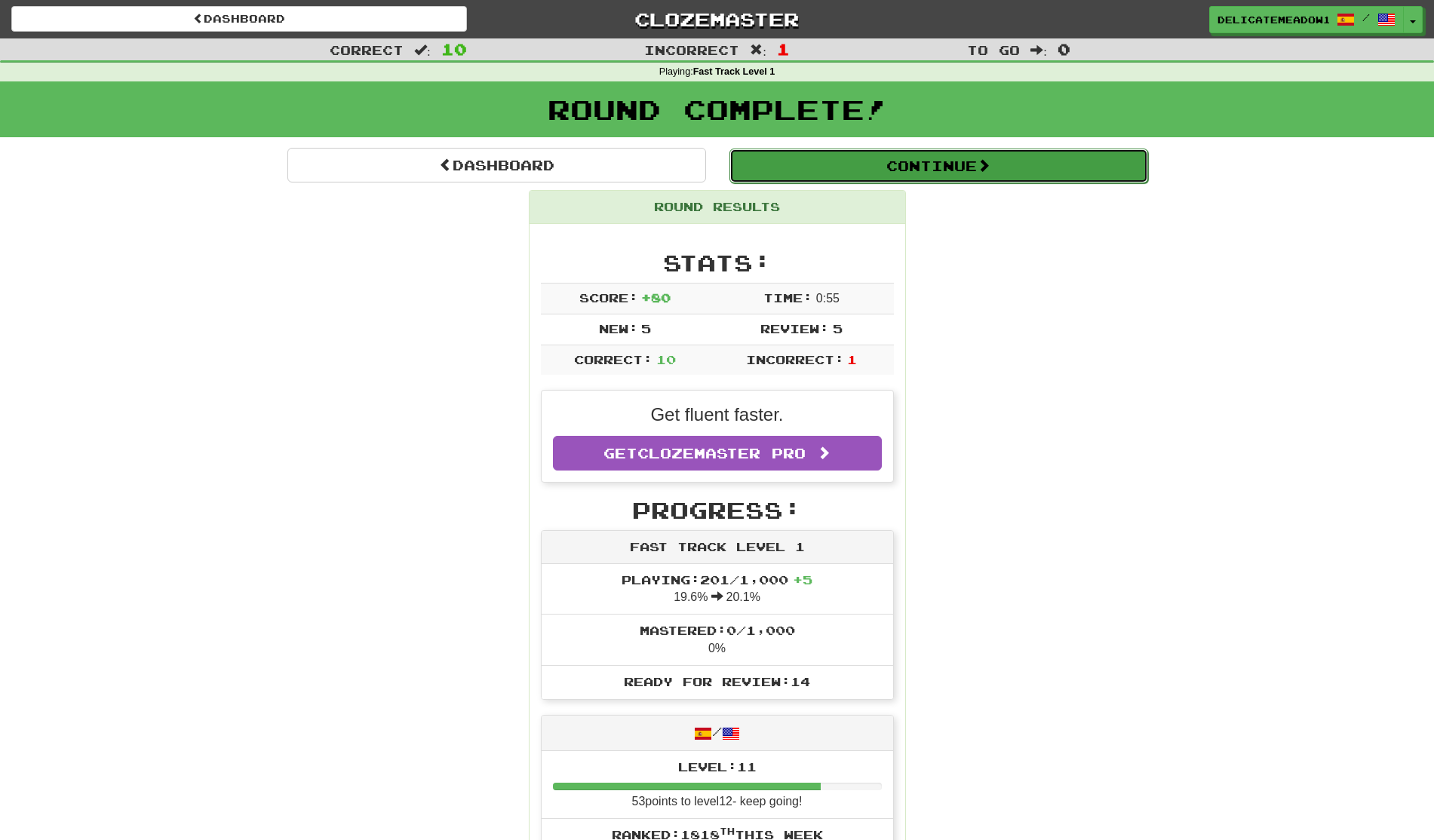
click at [902, 172] on button "Continue" at bounding box center [938, 166] width 419 height 35
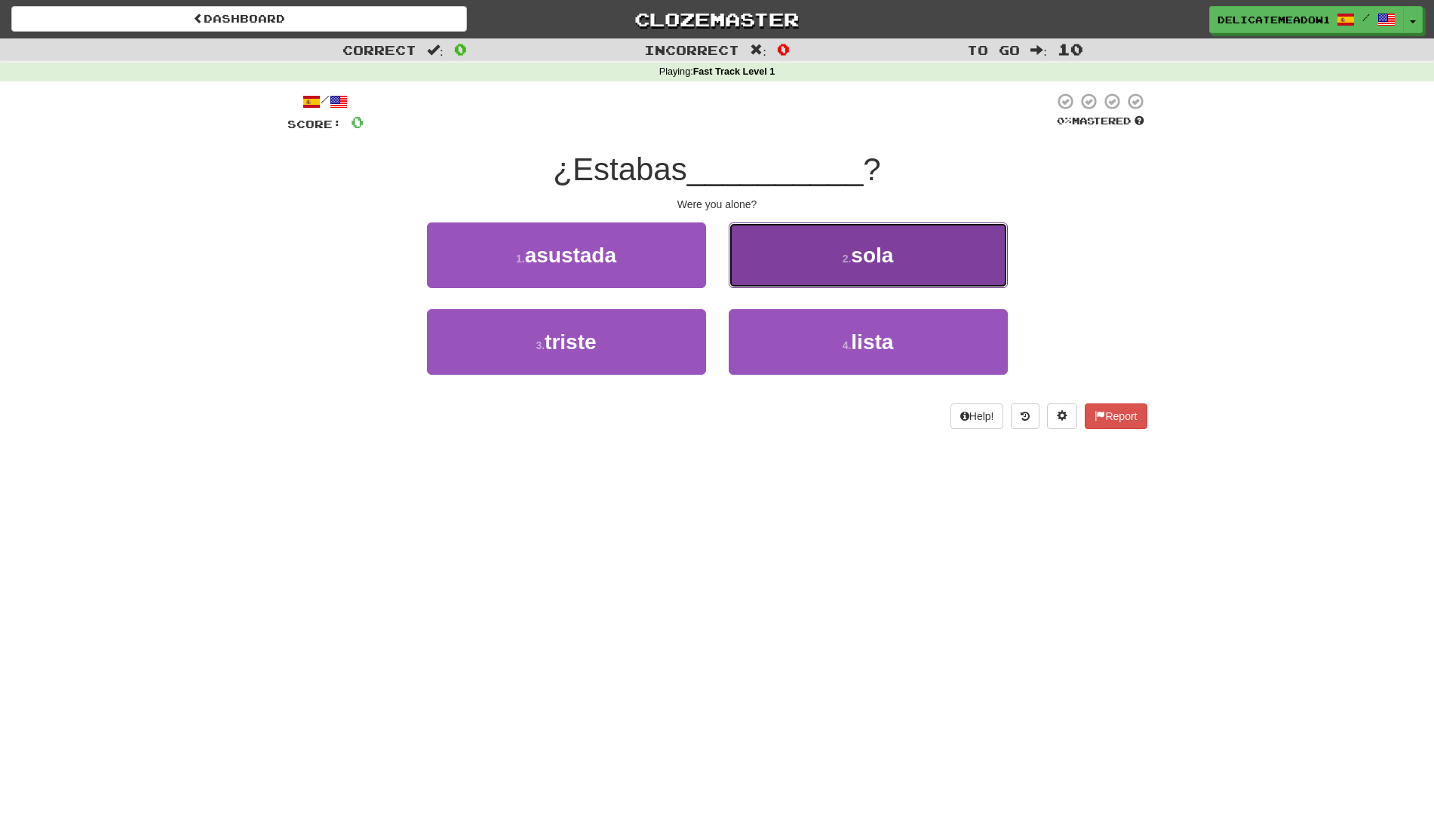
click at [902, 256] on button "2 . sola" at bounding box center [868, 255] width 279 height 65
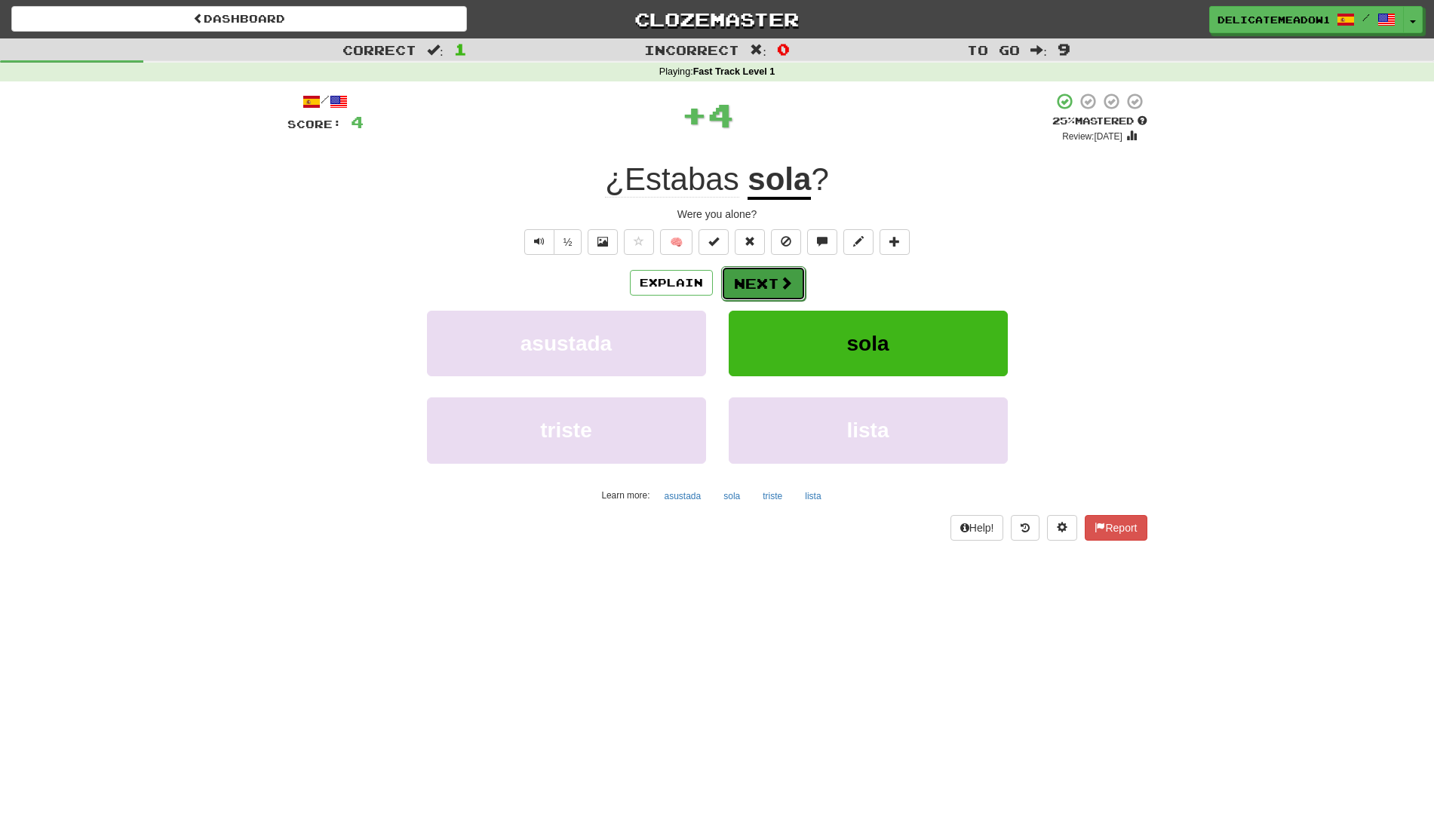
click at [786, 287] on span at bounding box center [786, 282] width 13 height 13
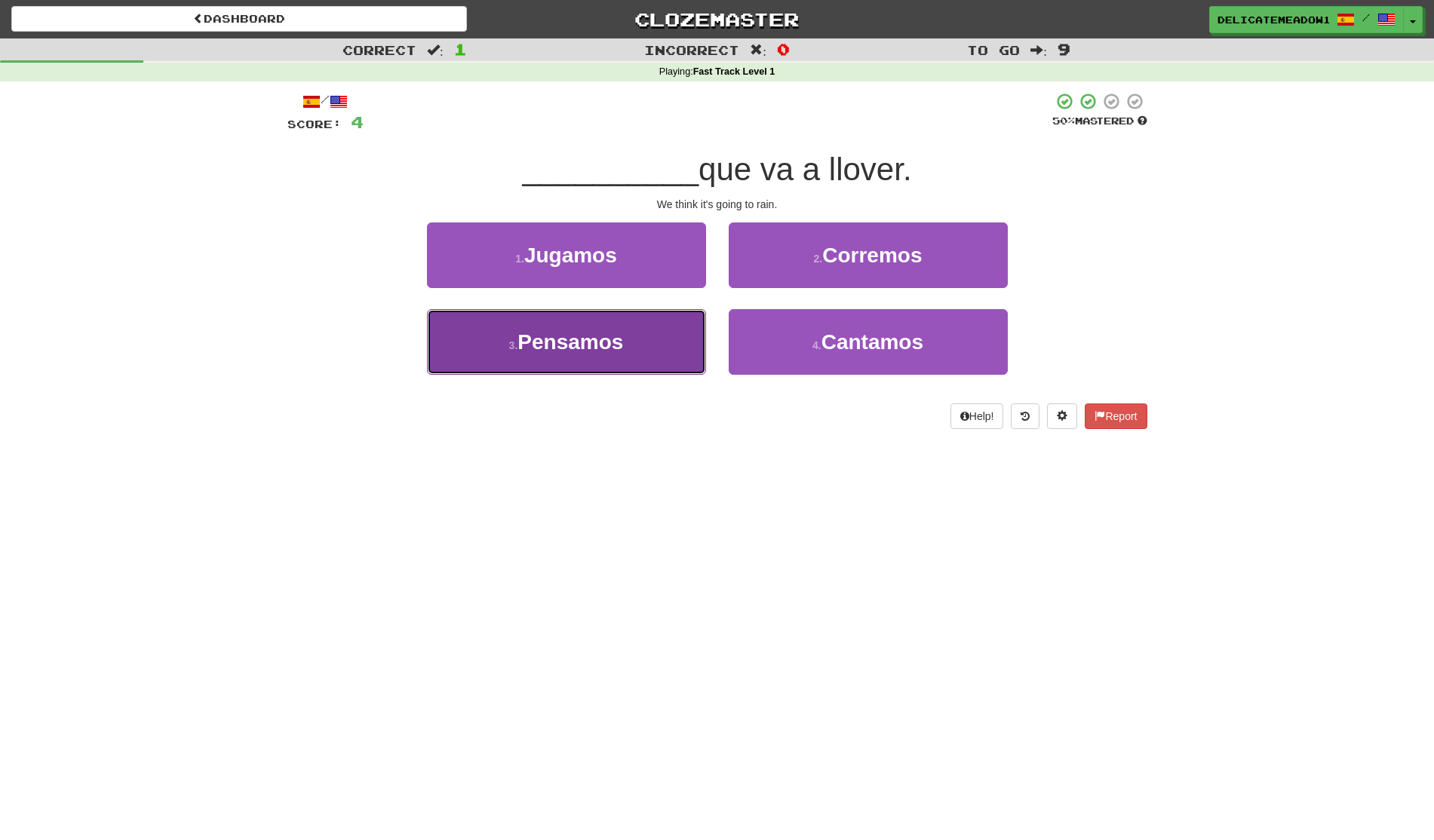
click at [639, 369] on button "3 . Pensamos" at bounding box center [567, 341] width 279 height 65
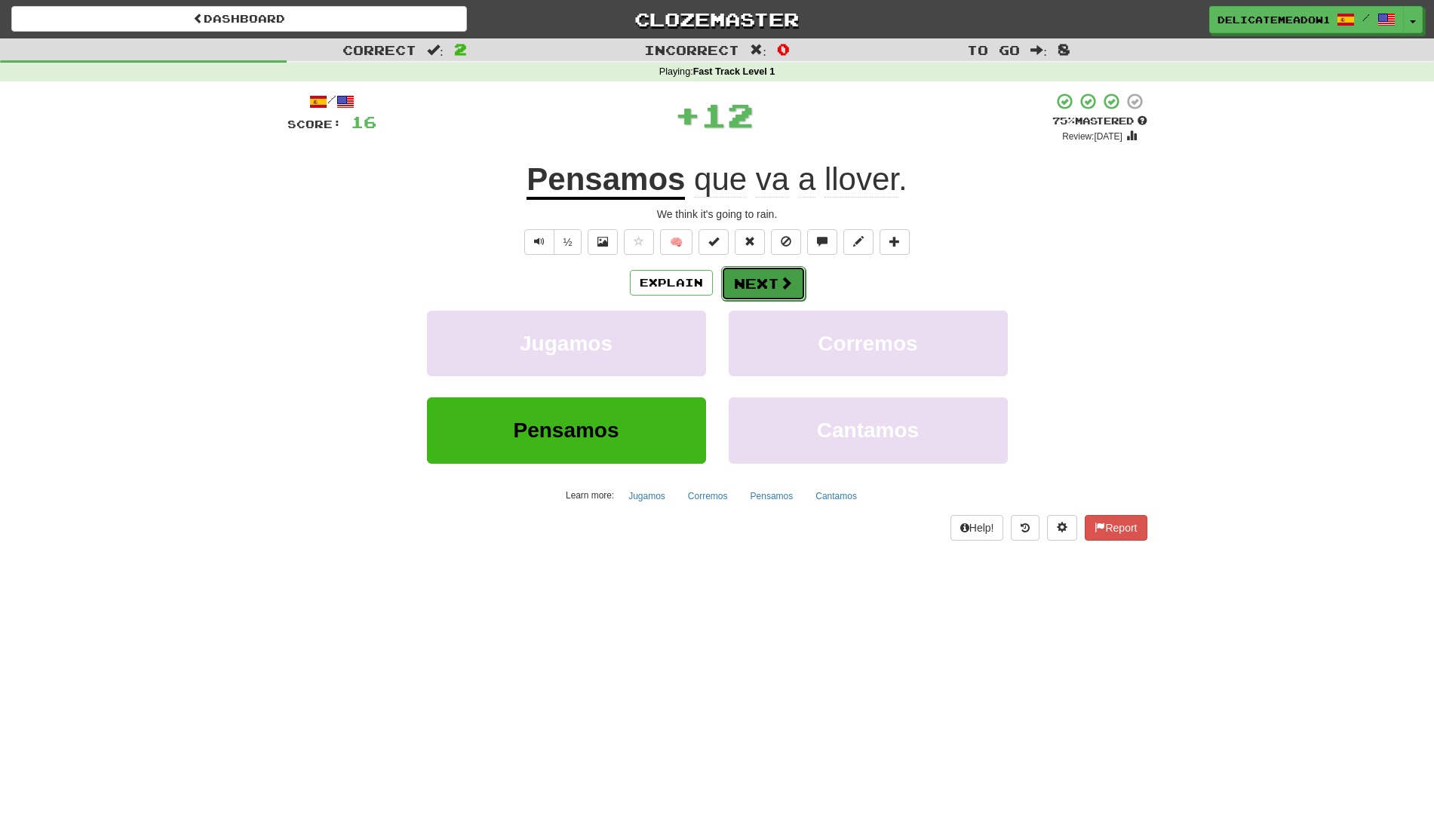
click at [795, 284] on button "Next" at bounding box center [763, 284] width 84 height 35
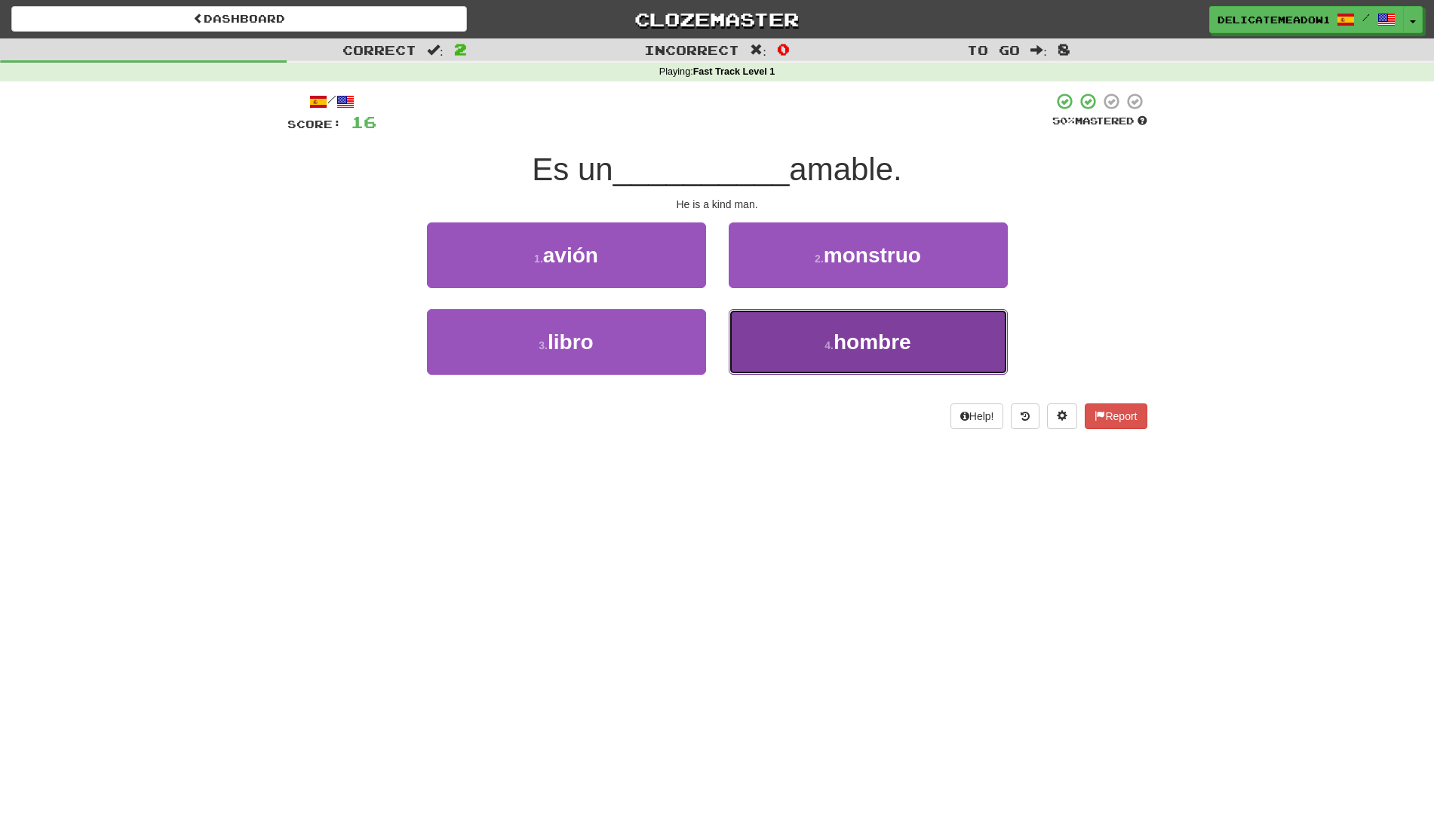
click at [806, 369] on button "4 . hombre" at bounding box center [868, 341] width 279 height 65
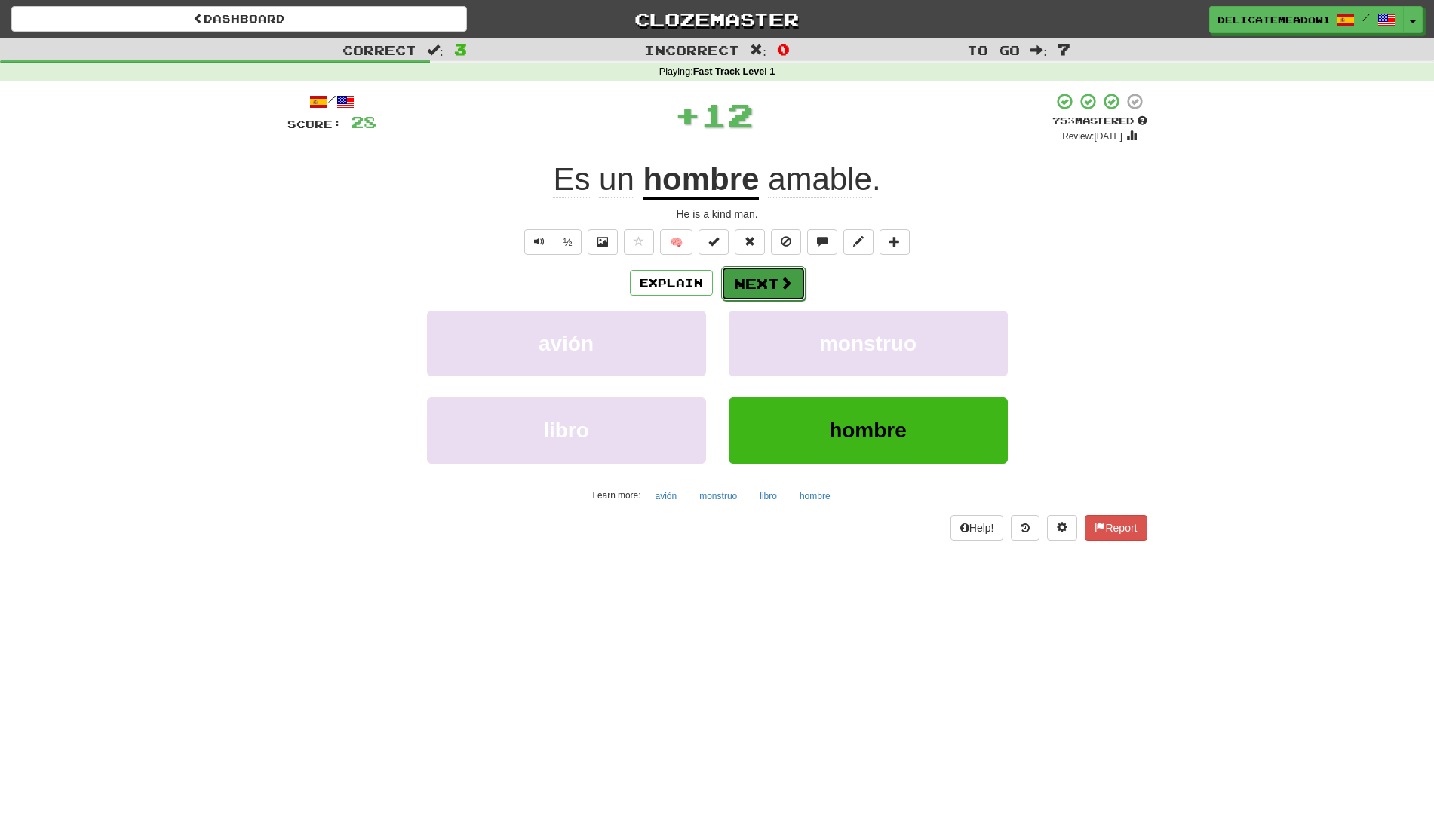
click at [776, 278] on button "Next" at bounding box center [763, 284] width 84 height 35
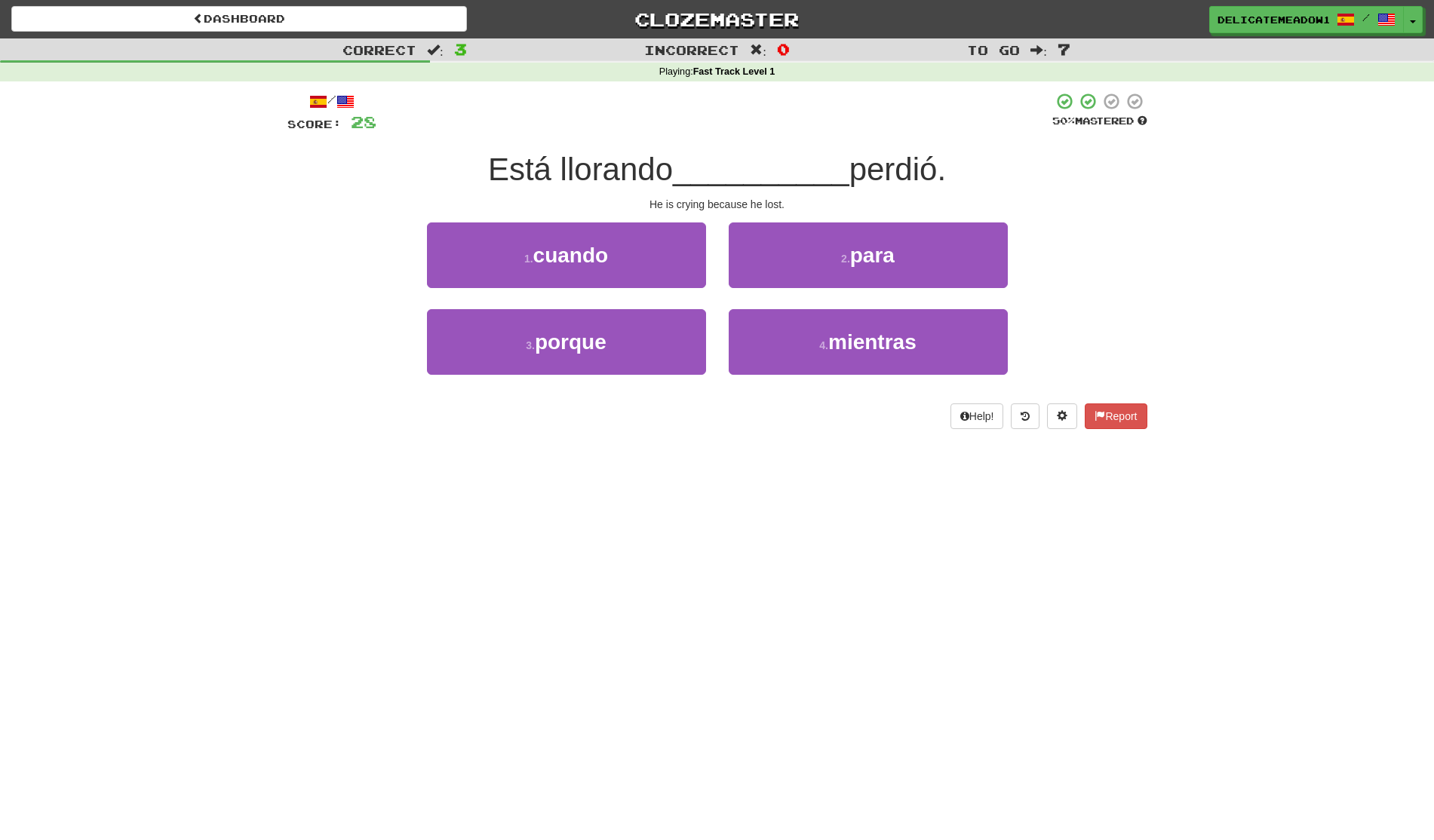
click at [713, 321] on div "3 . porque" at bounding box center [566, 352] width 302 height 87
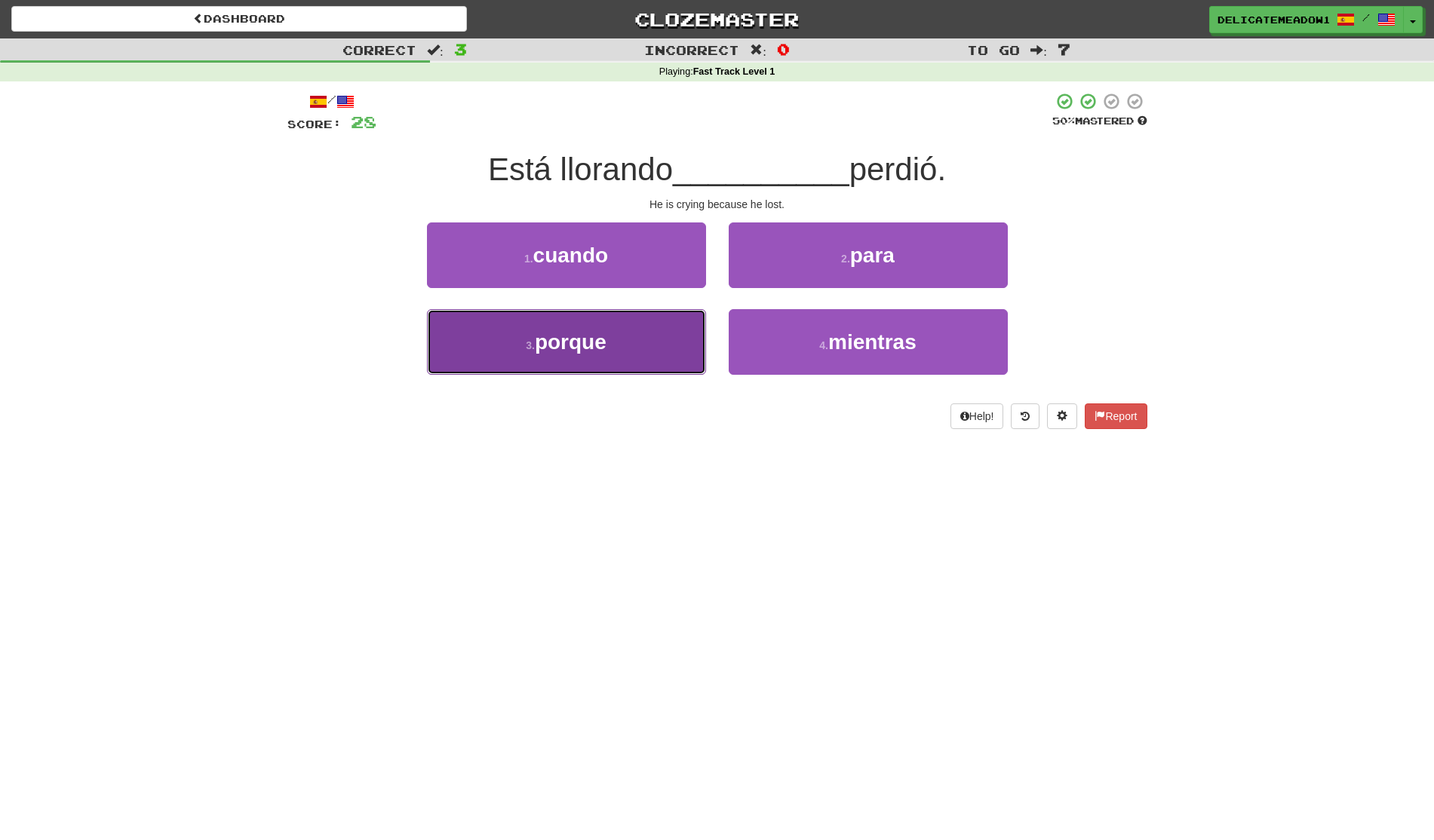
click at [661, 341] on button "3 . porque" at bounding box center [567, 341] width 279 height 65
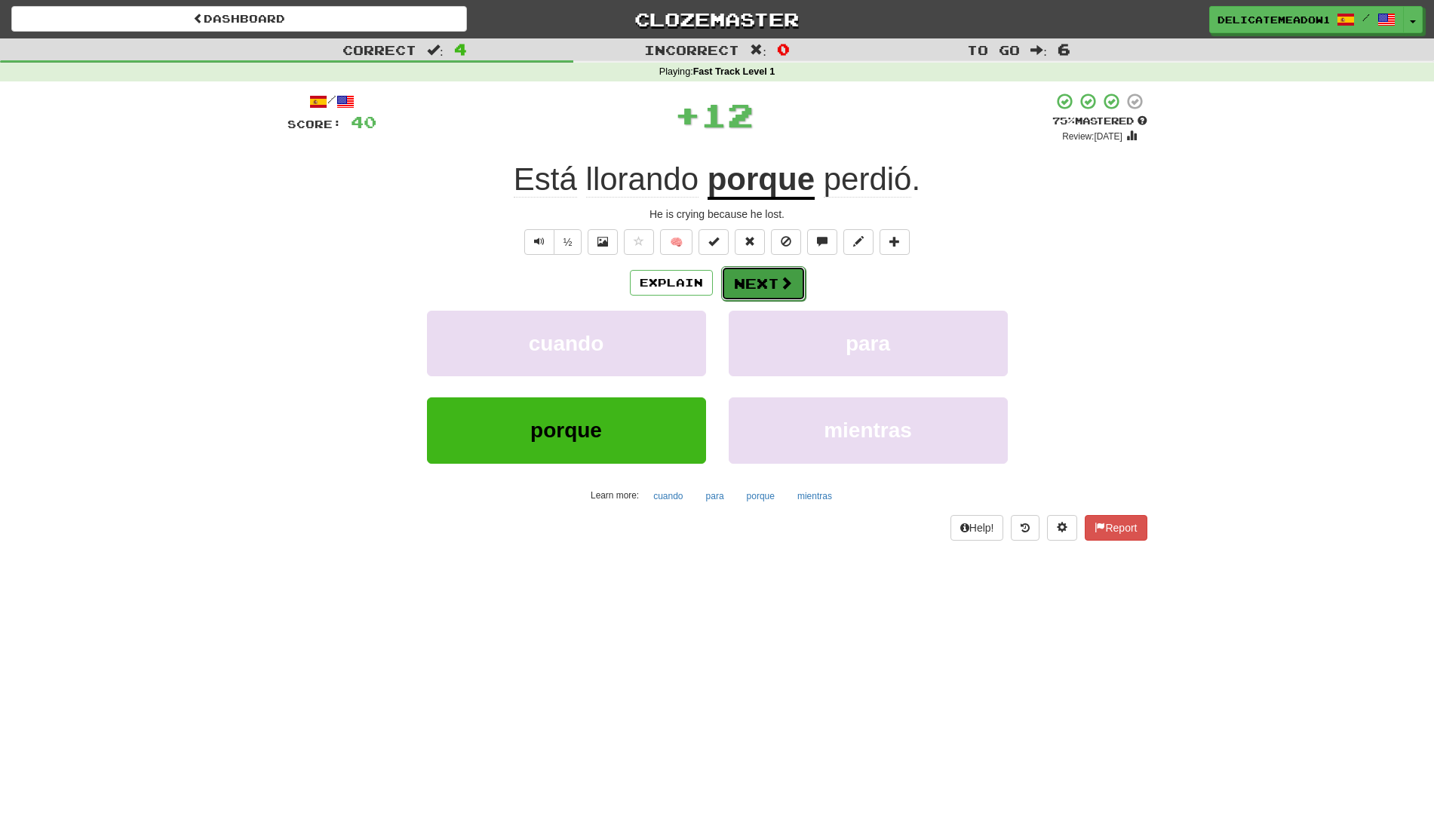
click at [779, 269] on button "Next" at bounding box center [763, 284] width 84 height 35
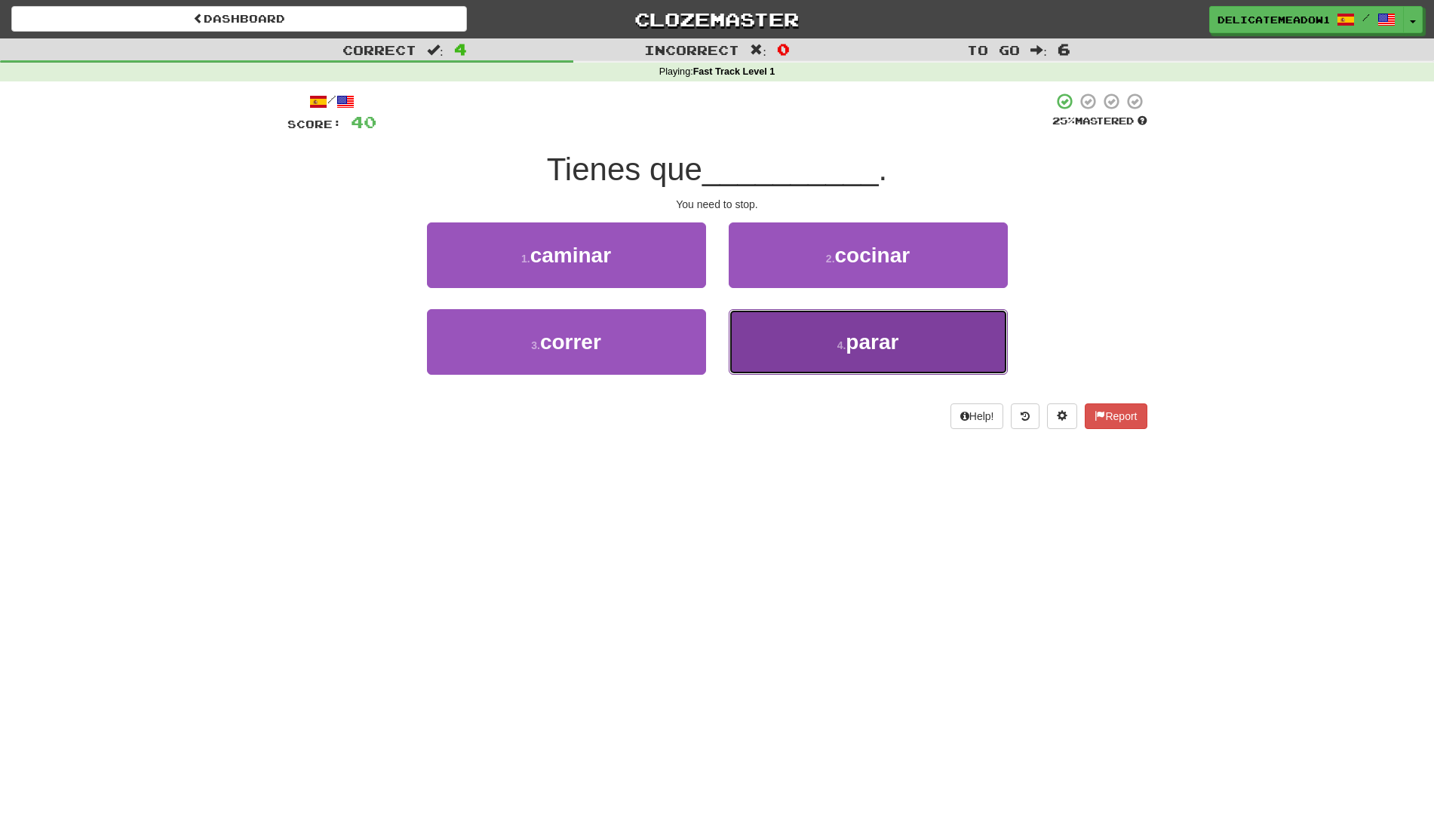
click at [791, 349] on button "4 . parar" at bounding box center [868, 341] width 279 height 65
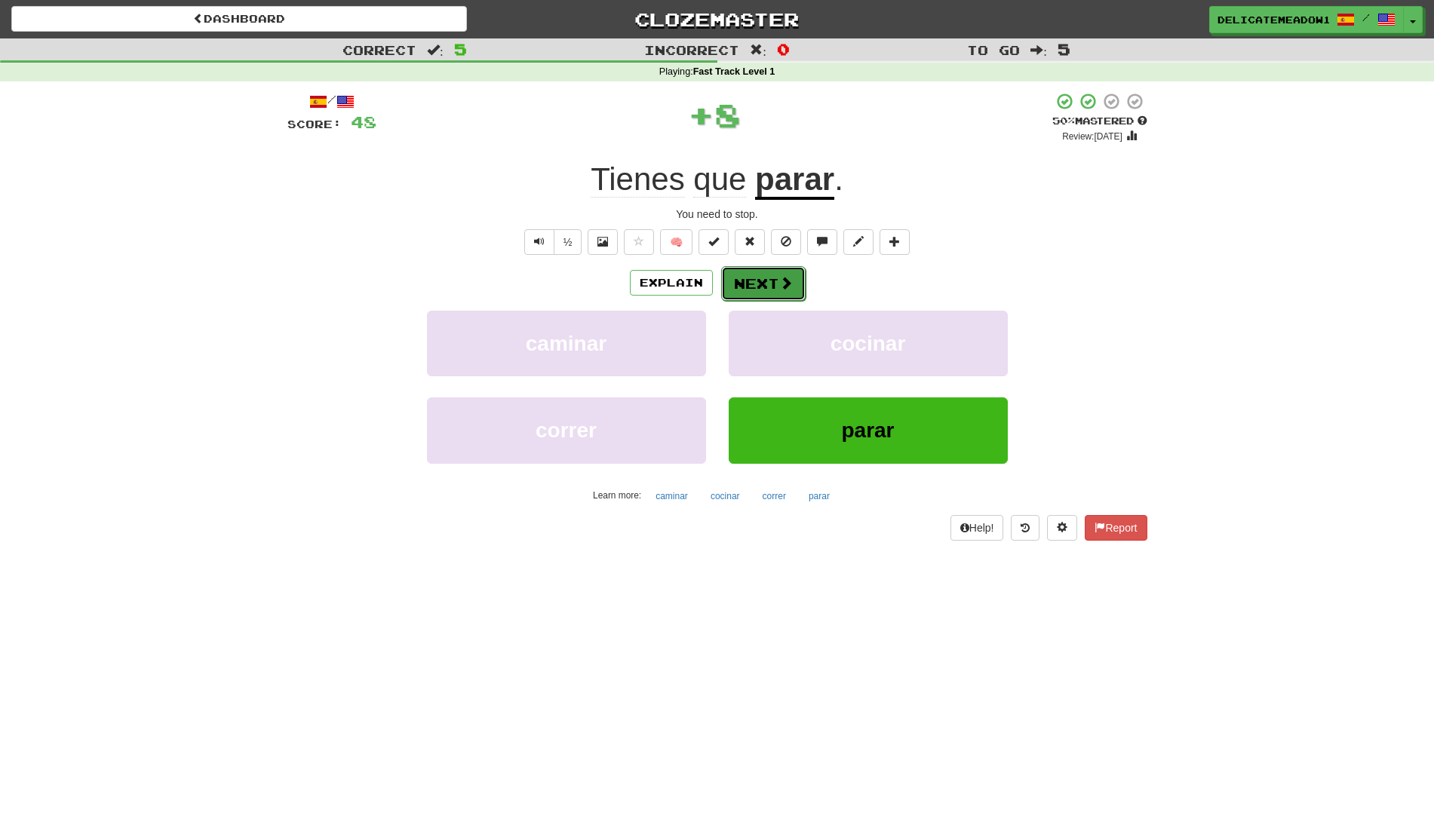
click at [786, 289] on span at bounding box center [786, 282] width 13 height 13
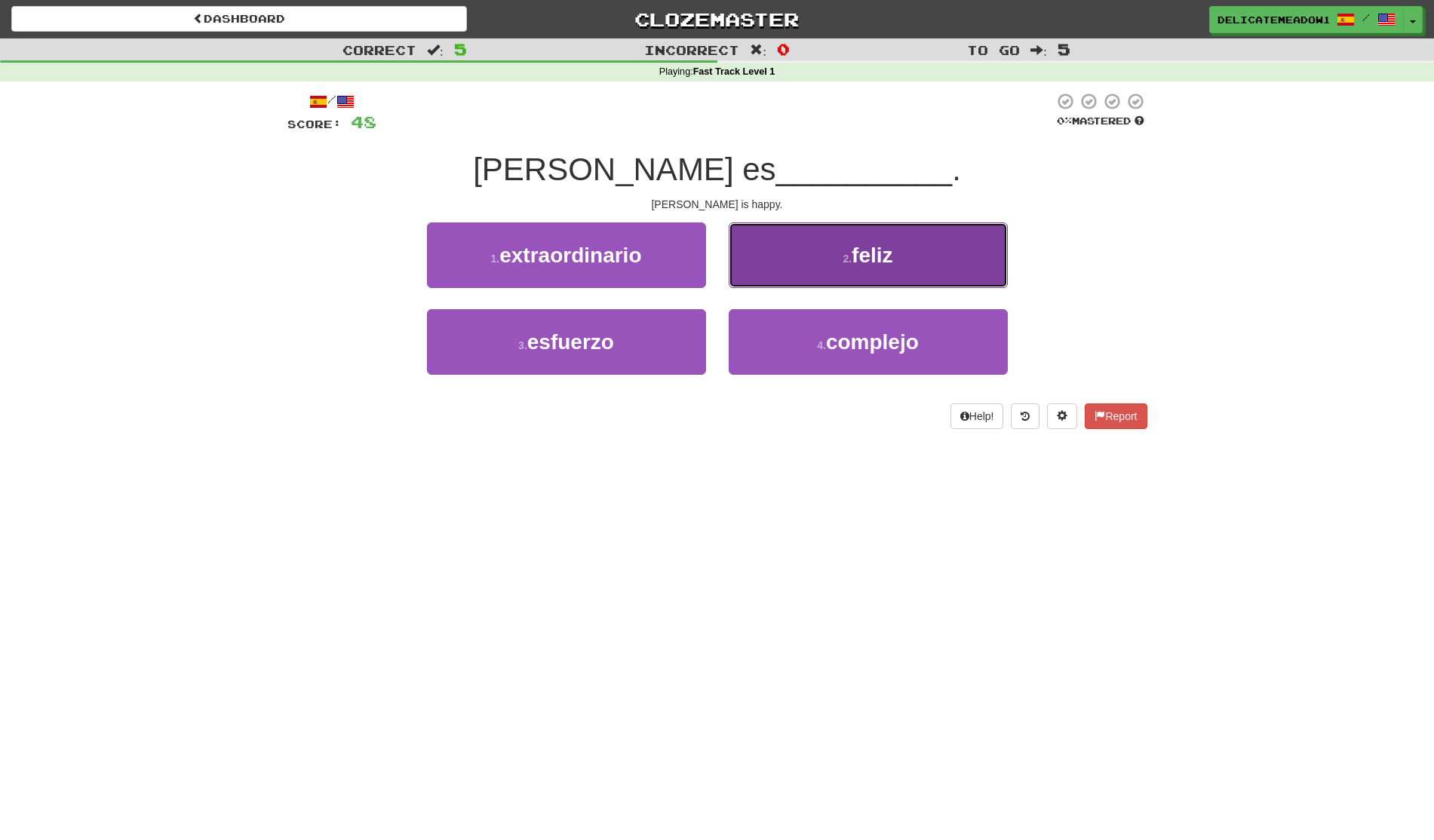
click at [795, 276] on button "2 . feliz" at bounding box center [868, 255] width 279 height 65
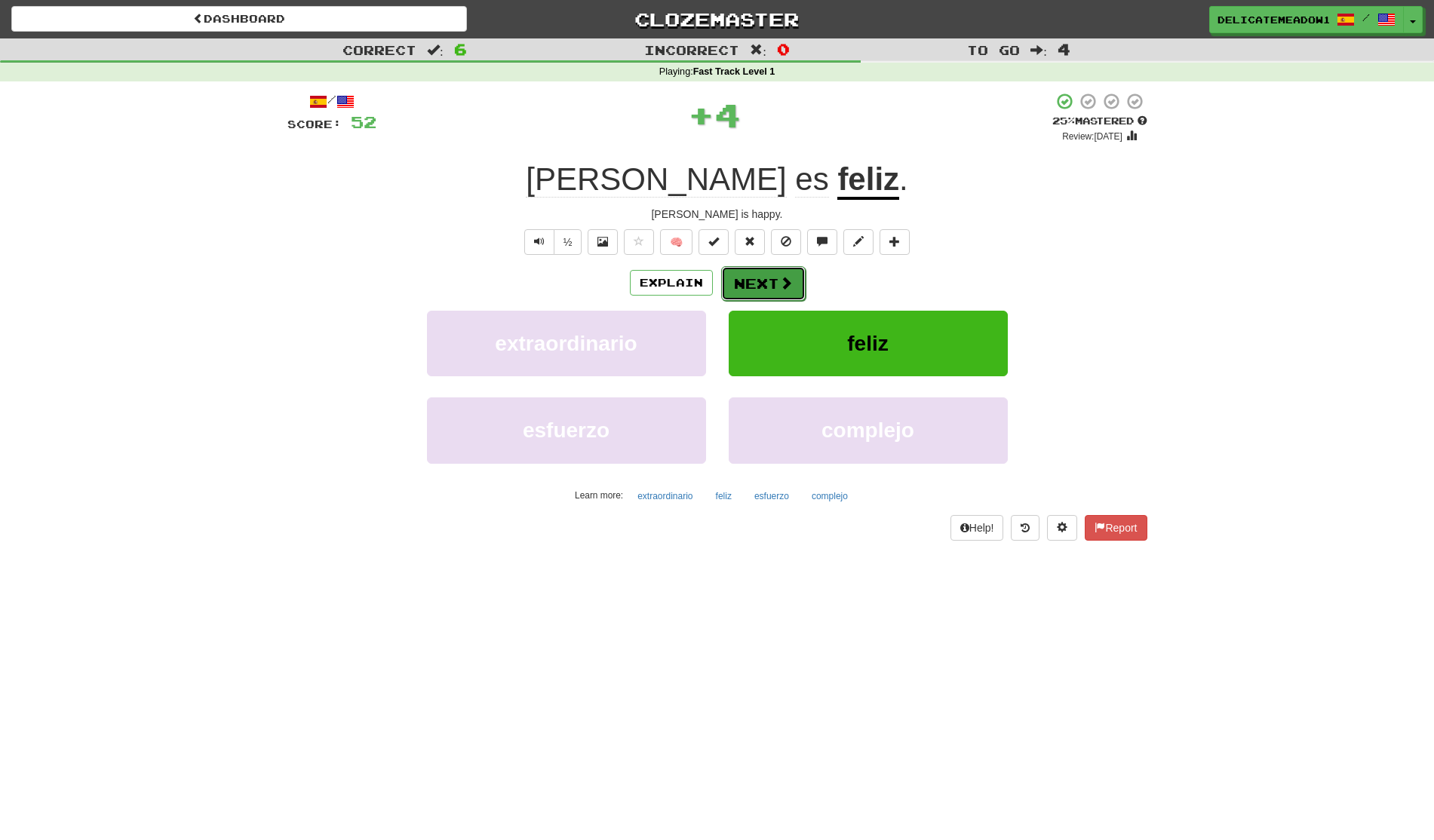
click at [780, 285] on span at bounding box center [786, 282] width 13 height 13
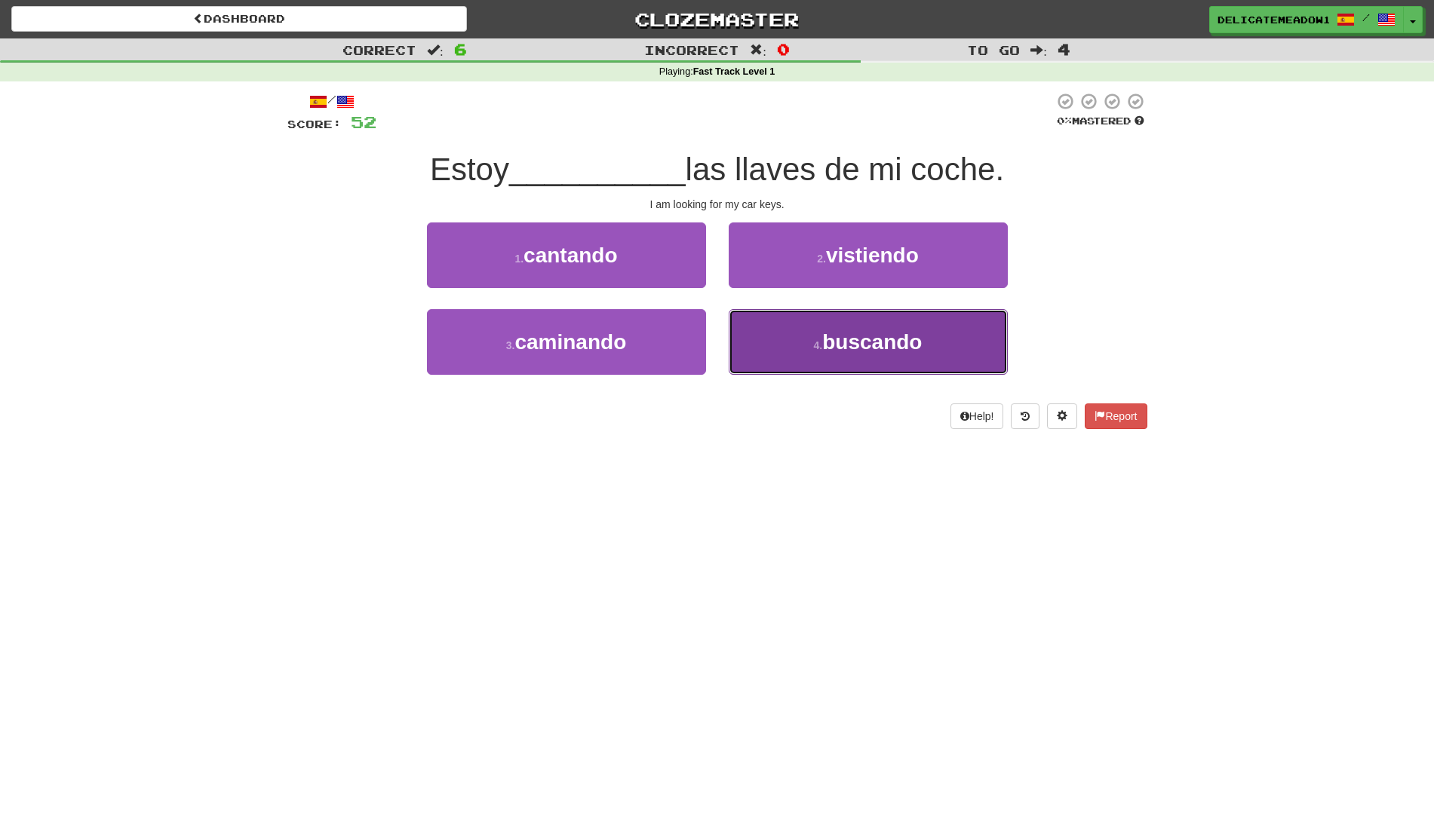
click at [783, 333] on button "4 . buscando" at bounding box center [868, 341] width 279 height 65
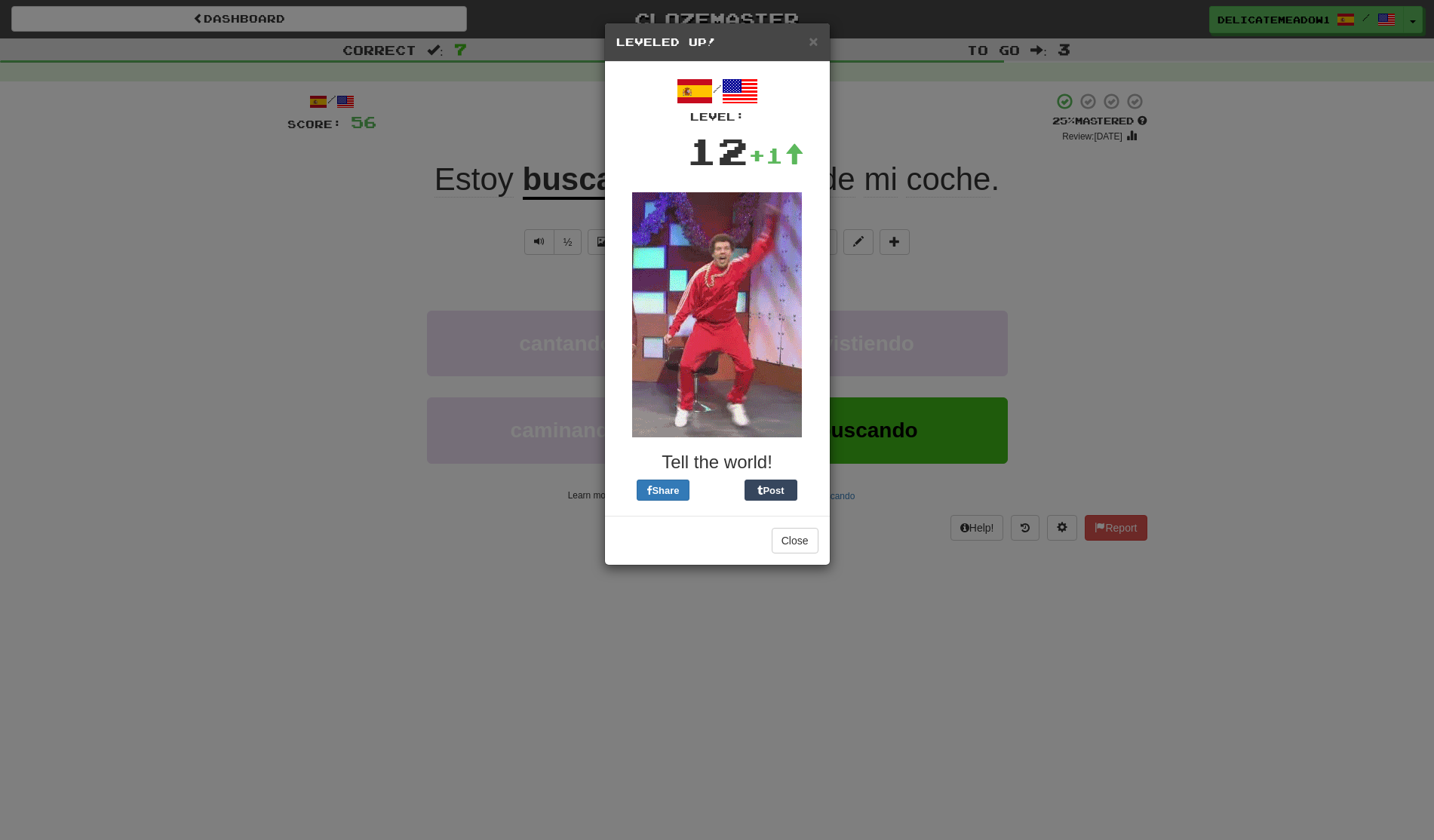
click at [807, 46] on h5 "Leveled Up!" at bounding box center [717, 42] width 202 height 15
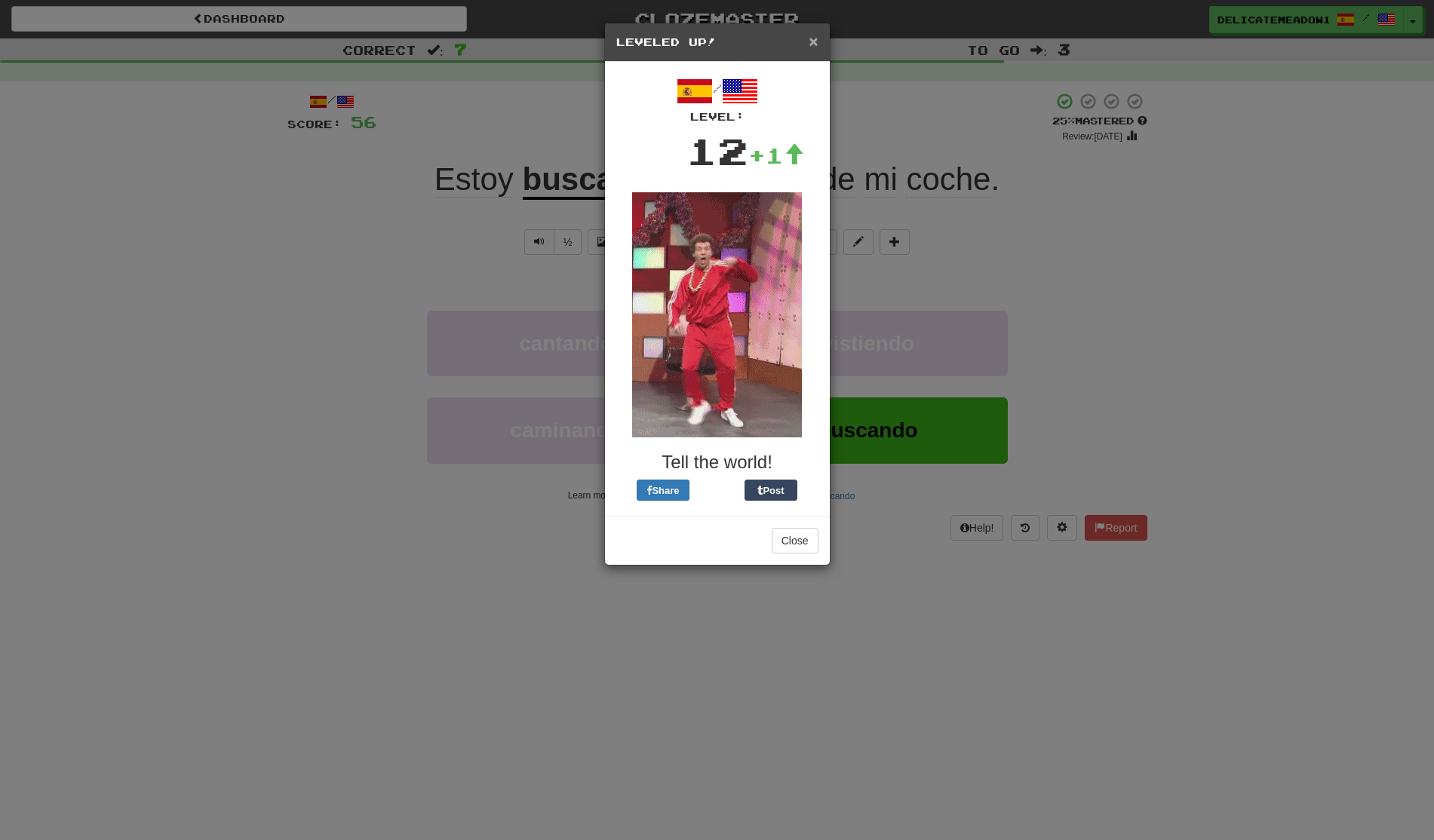
click at [814, 41] on span "×" at bounding box center [813, 41] width 9 height 17
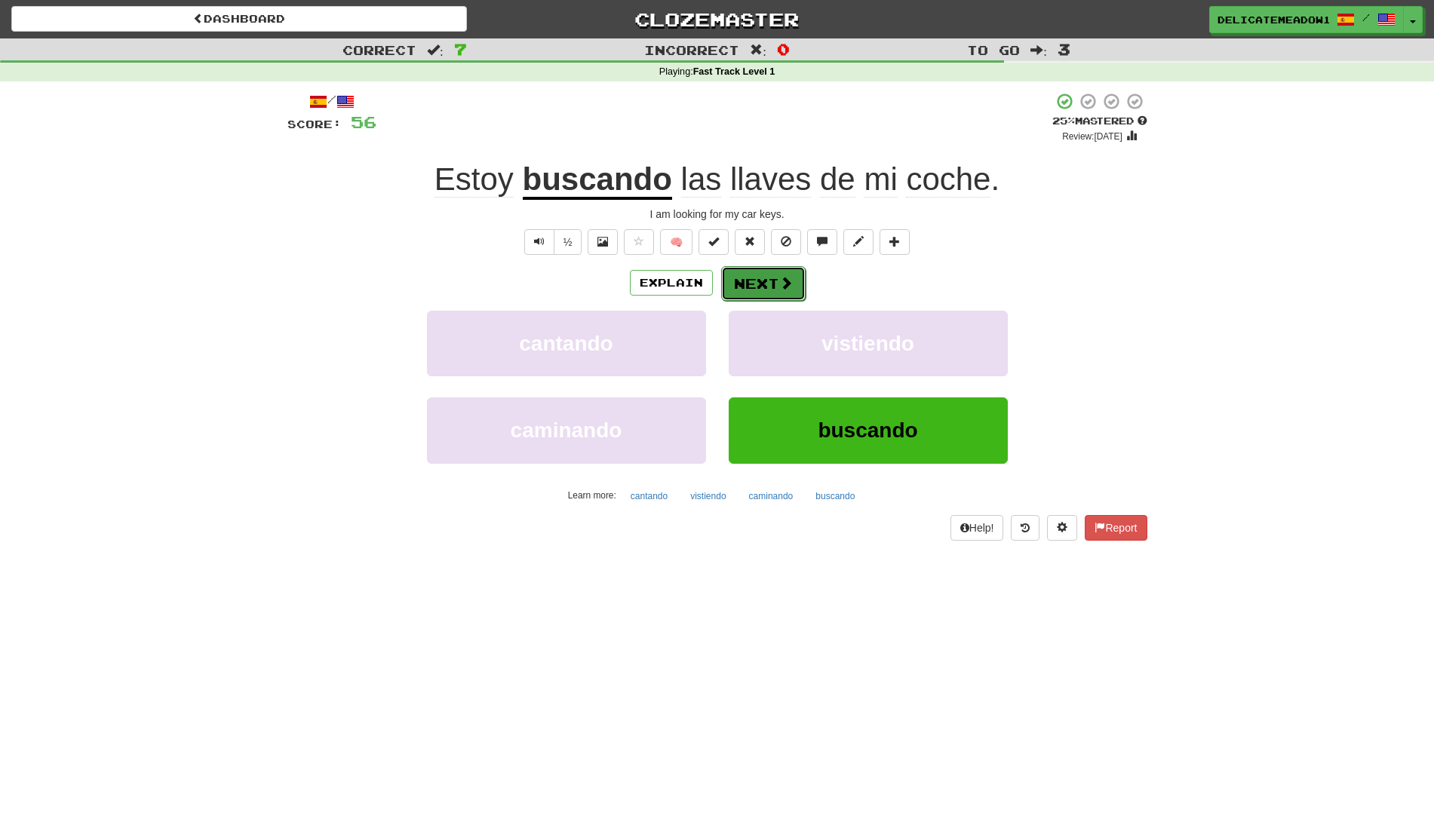
click at [773, 288] on button "Next" at bounding box center [763, 284] width 84 height 35
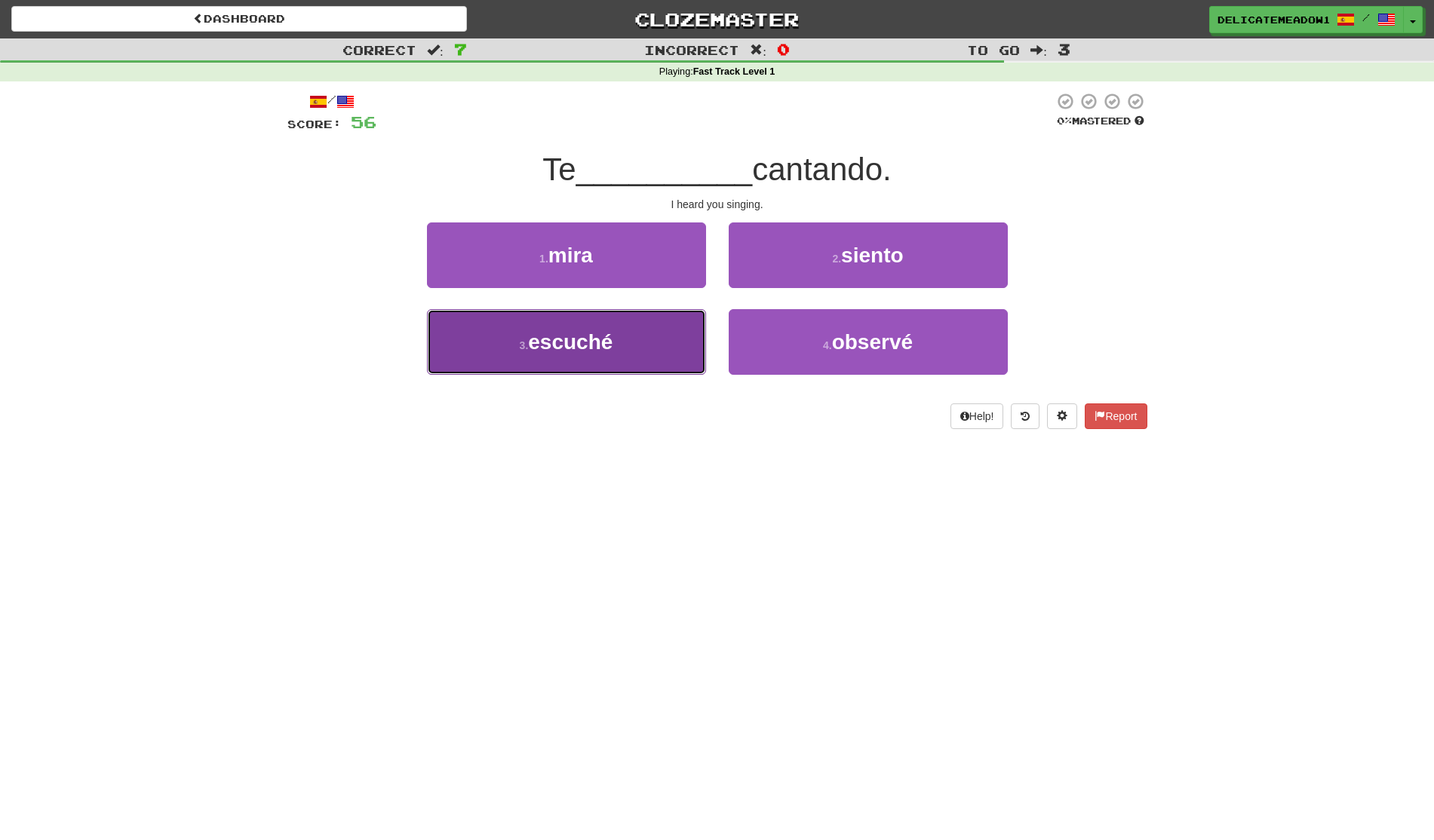
click at [661, 338] on button "3 . escuché" at bounding box center [567, 341] width 279 height 65
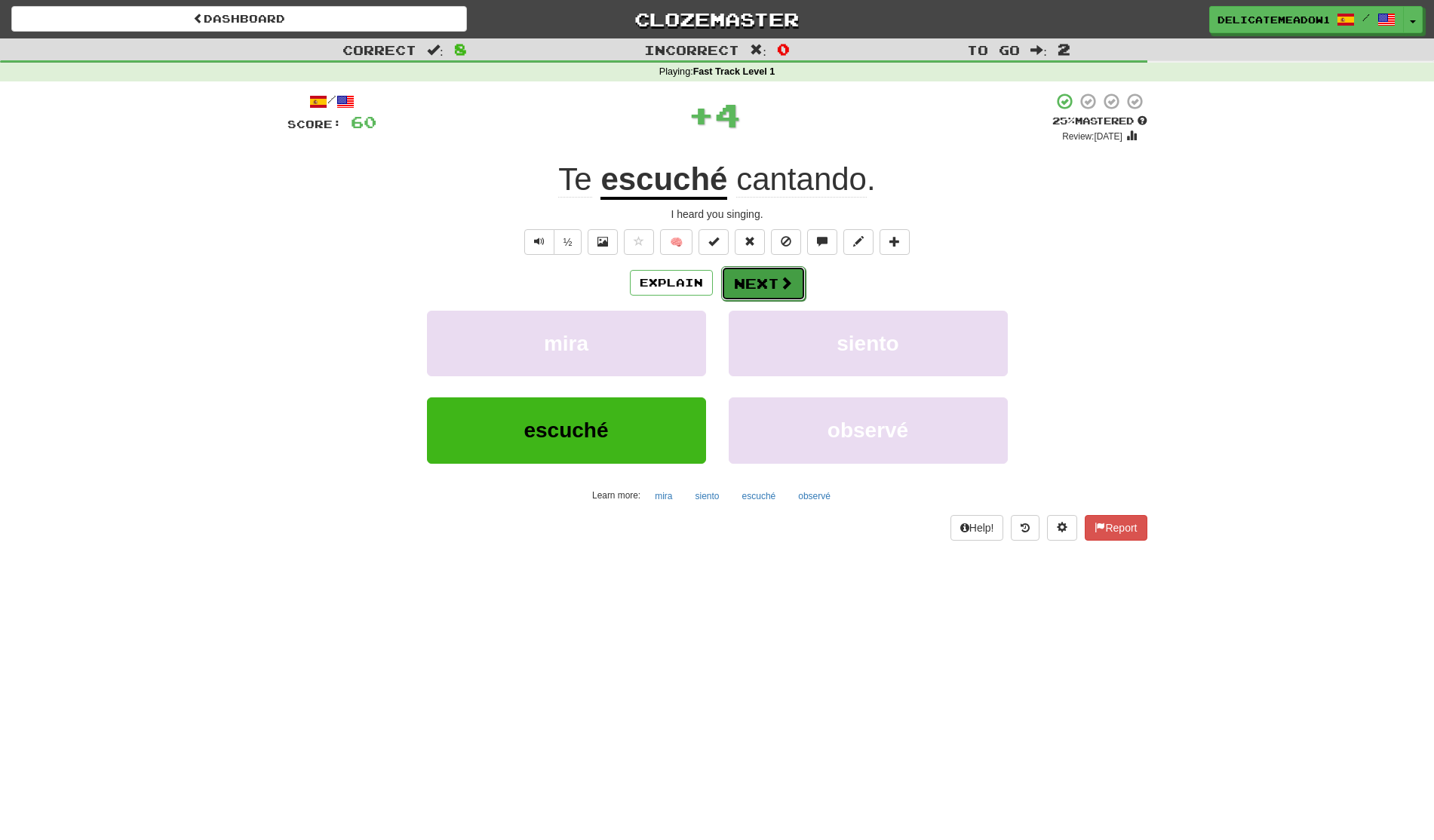
click at [752, 289] on button "Next" at bounding box center [763, 284] width 84 height 35
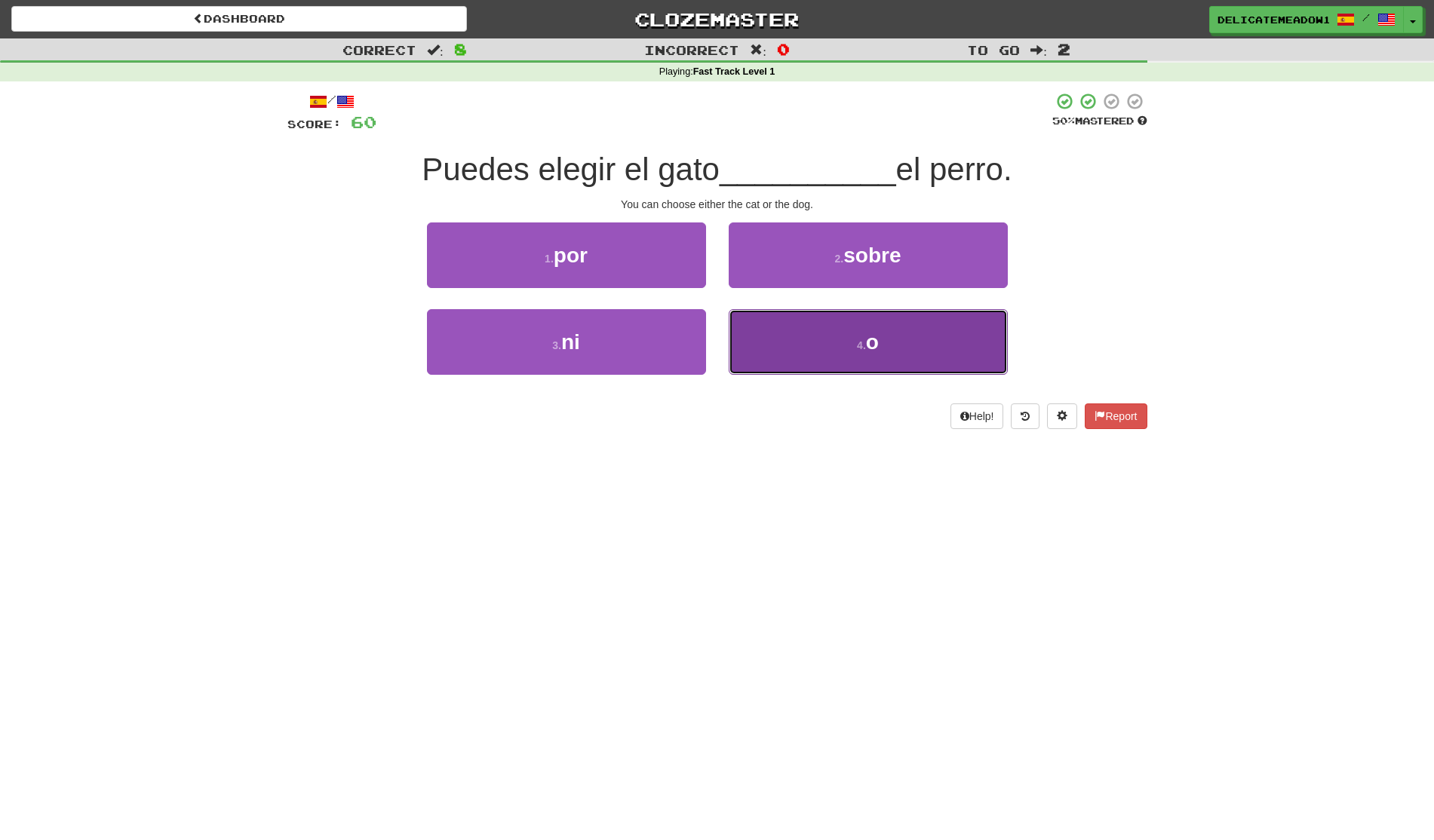
click at [764, 327] on button "4 . o" at bounding box center [868, 341] width 279 height 65
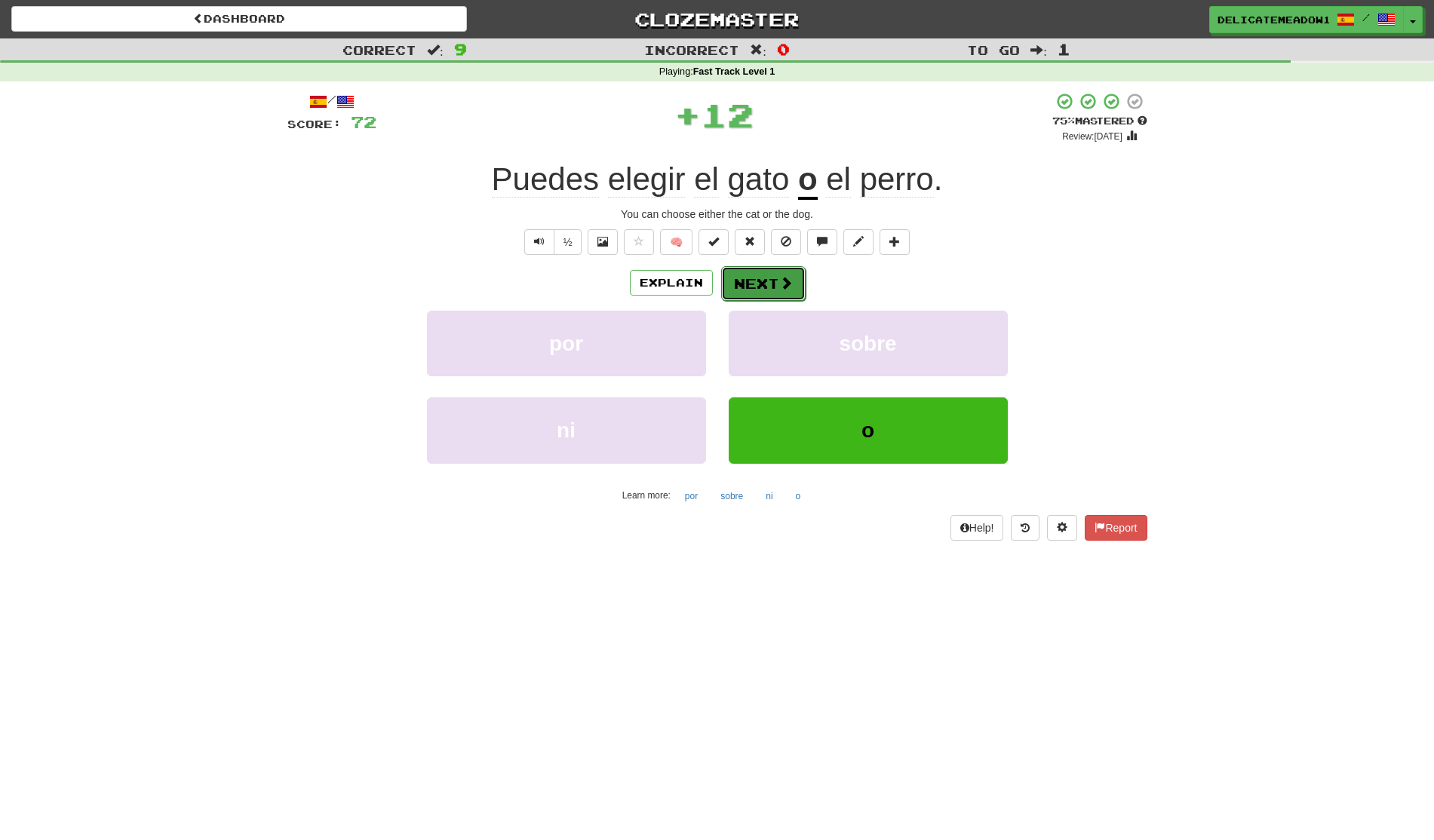
click at [765, 279] on button "Next" at bounding box center [763, 284] width 84 height 35
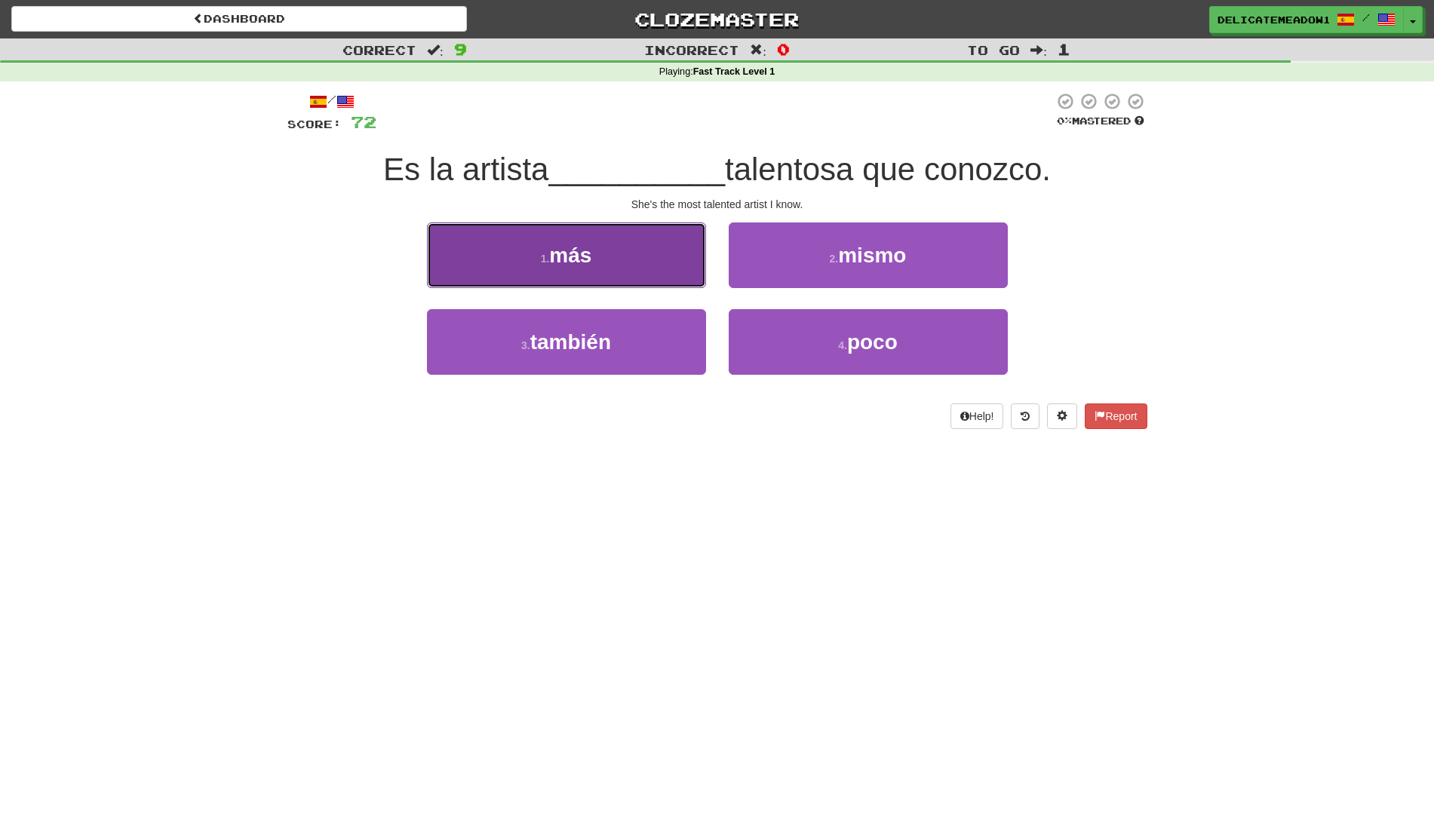
click at [660, 269] on button "1 . más" at bounding box center [567, 255] width 279 height 65
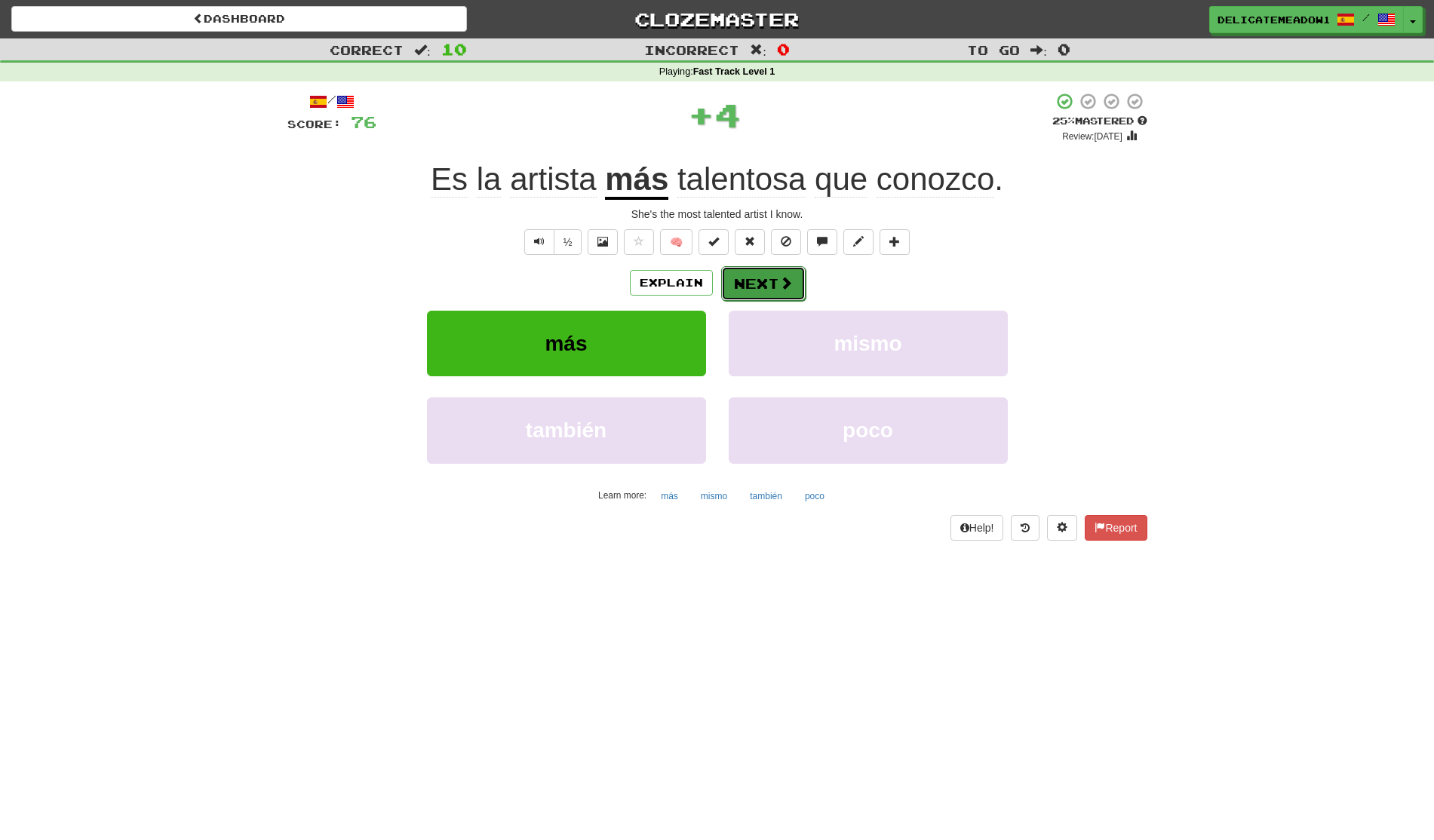
click at [748, 284] on button "Next" at bounding box center [763, 284] width 84 height 35
